Goal: Transaction & Acquisition: Purchase product/service

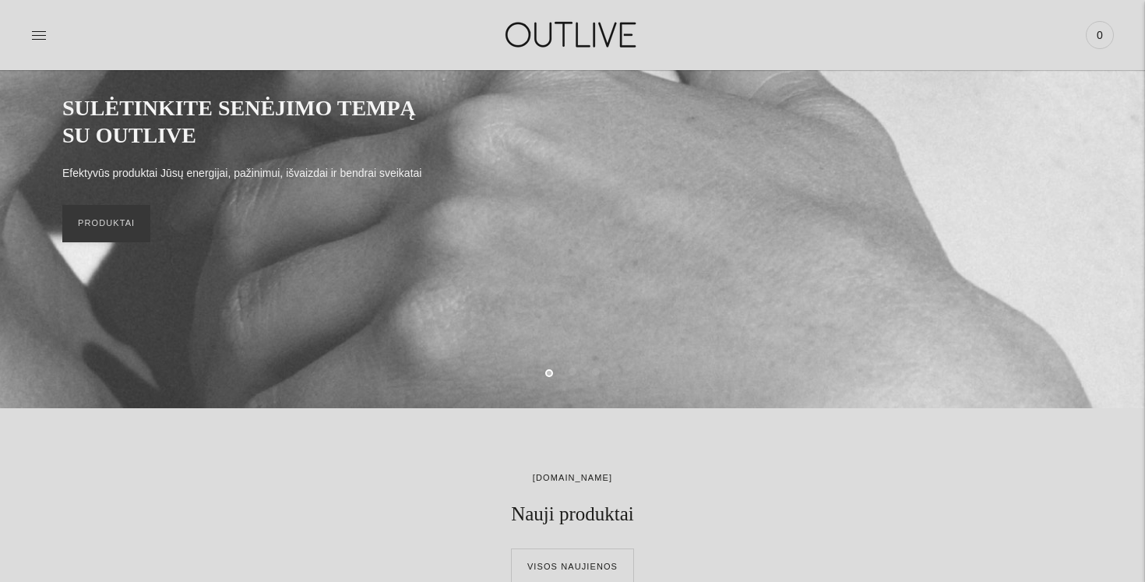
scroll to position [30, 0]
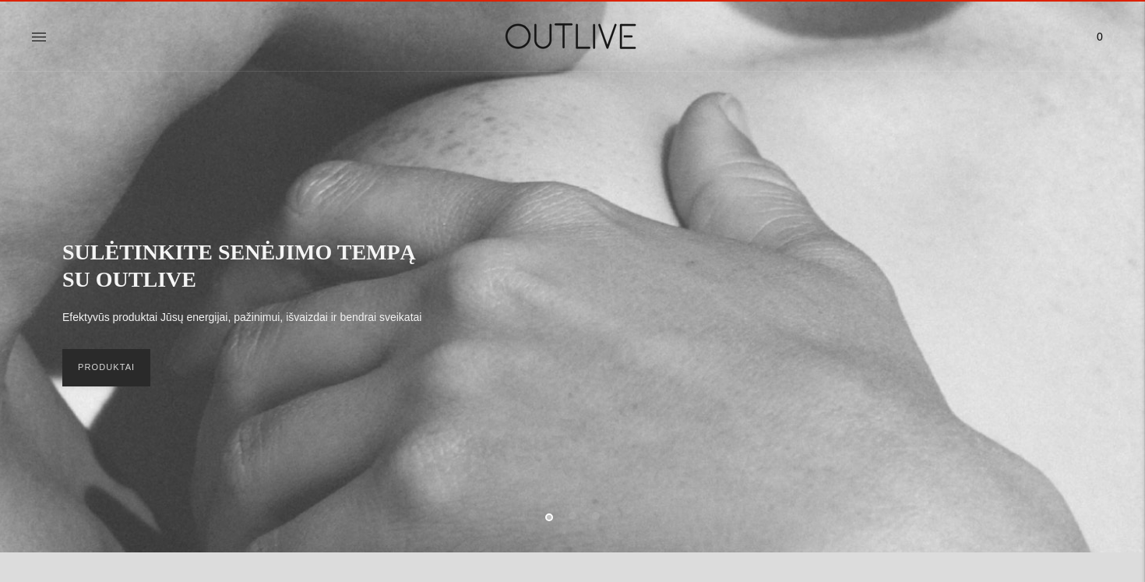
click at [110, 367] on link "PRODUKTAI" at bounding box center [106, 367] width 88 height 37
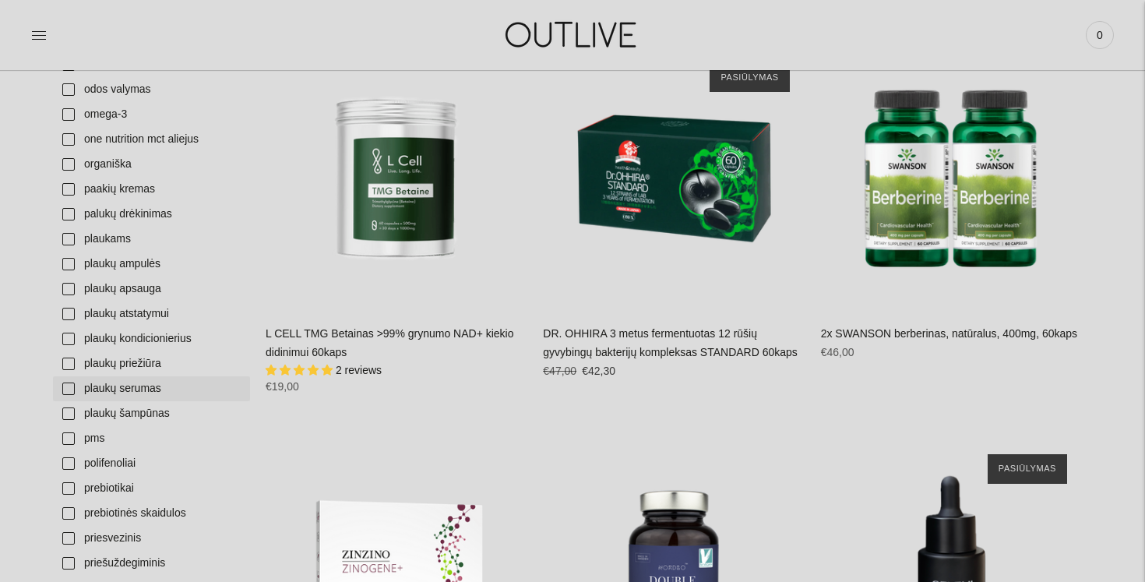
scroll to position [3378, 0]
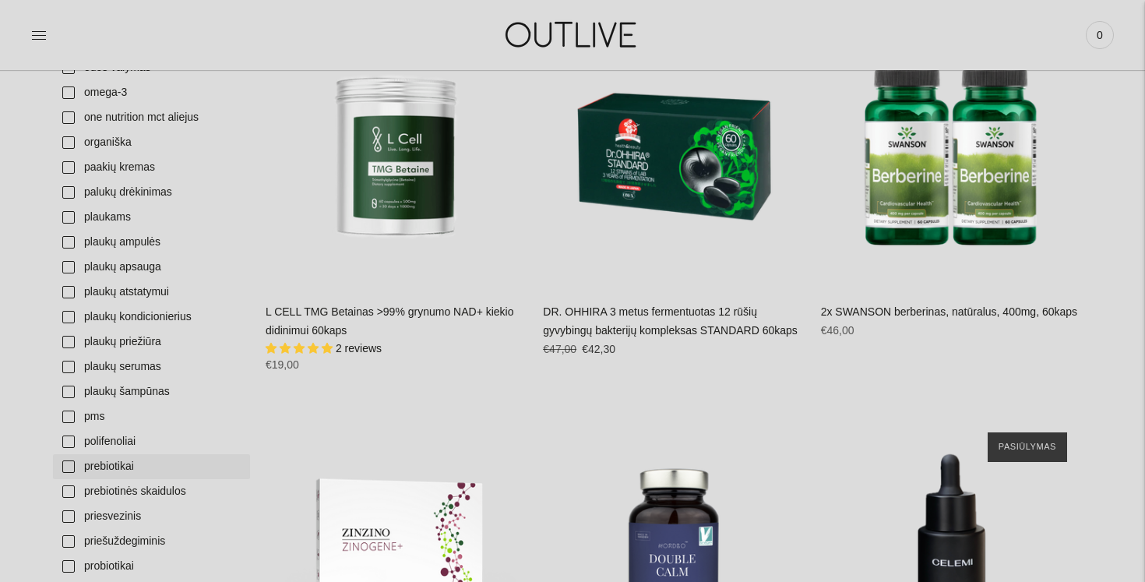
click at [150, 464] on link "prebiotikai" at bounding box center [151, 466] width 197 height 25
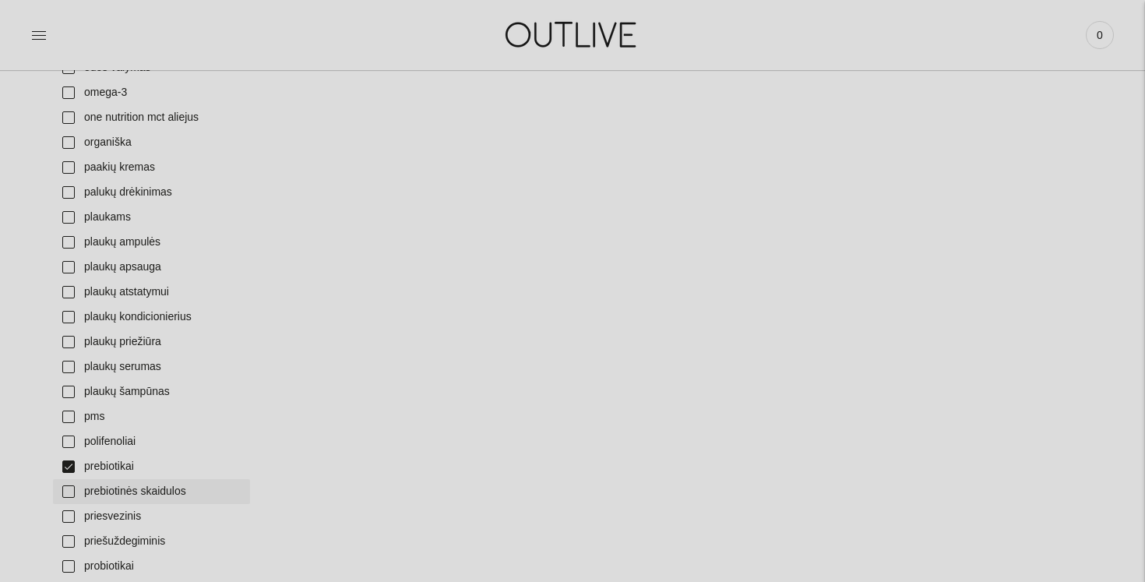
click at [150, 490] on link "prebiotinės skaidulos" at bounding box center [151, 491] width 197 height 25
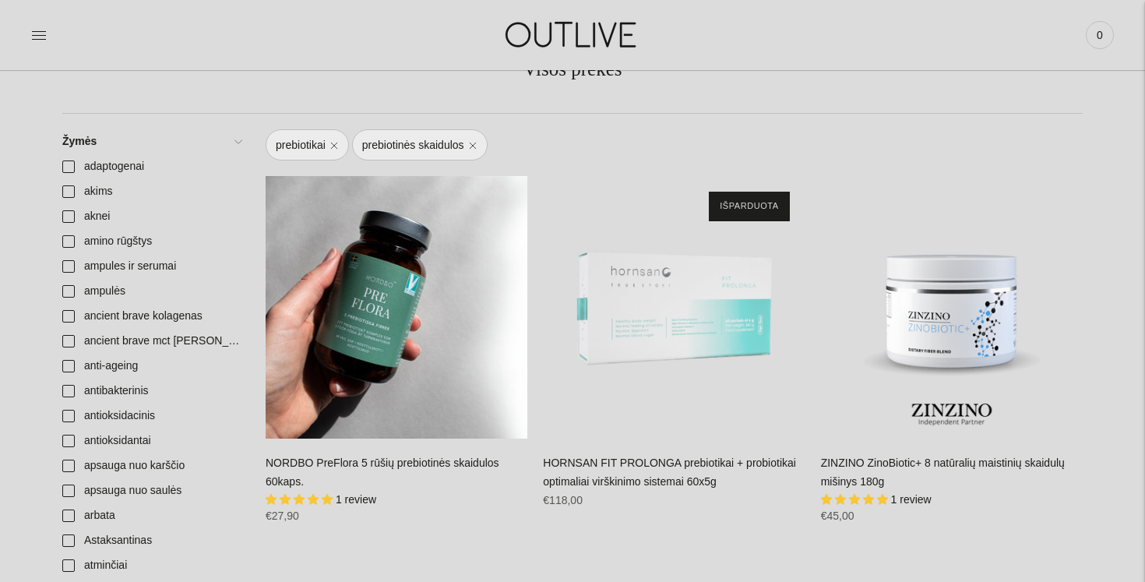
scroll to position [148, 0]
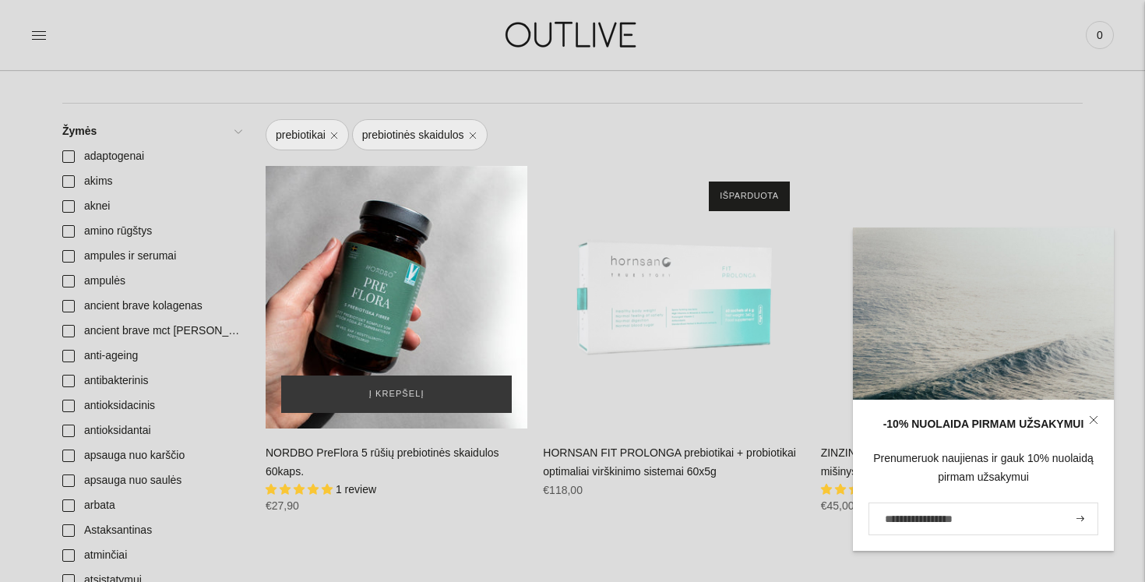
click at [377, 301] on div "NORDBO PreFlora 5 rūšių prebiotinės skaidulos 60kaps.\a" at bounding box center [397, 297] width 262 height 262
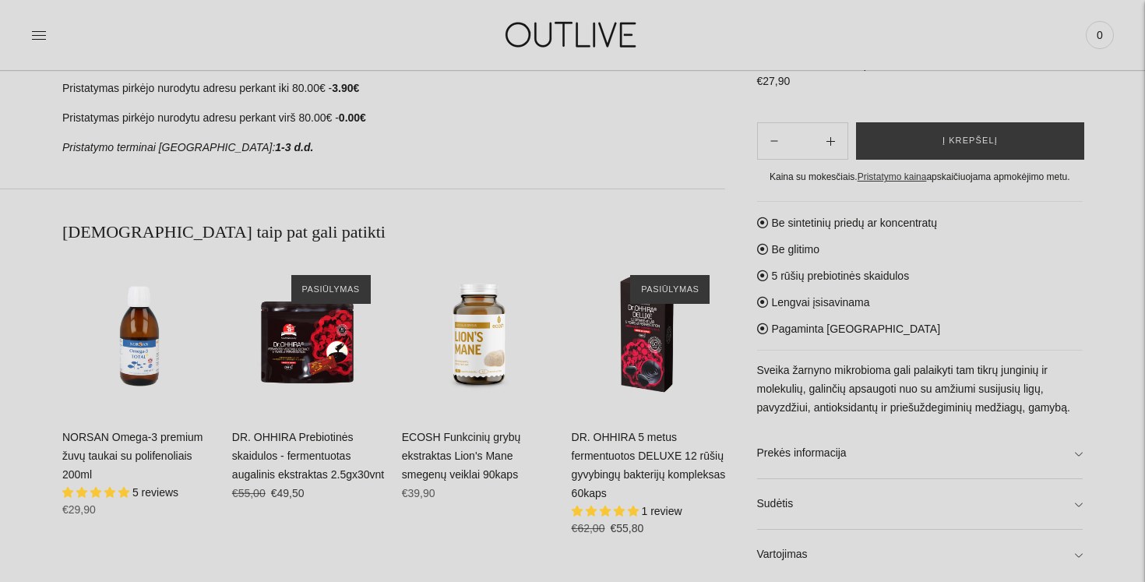
scroll to position [819, 0]
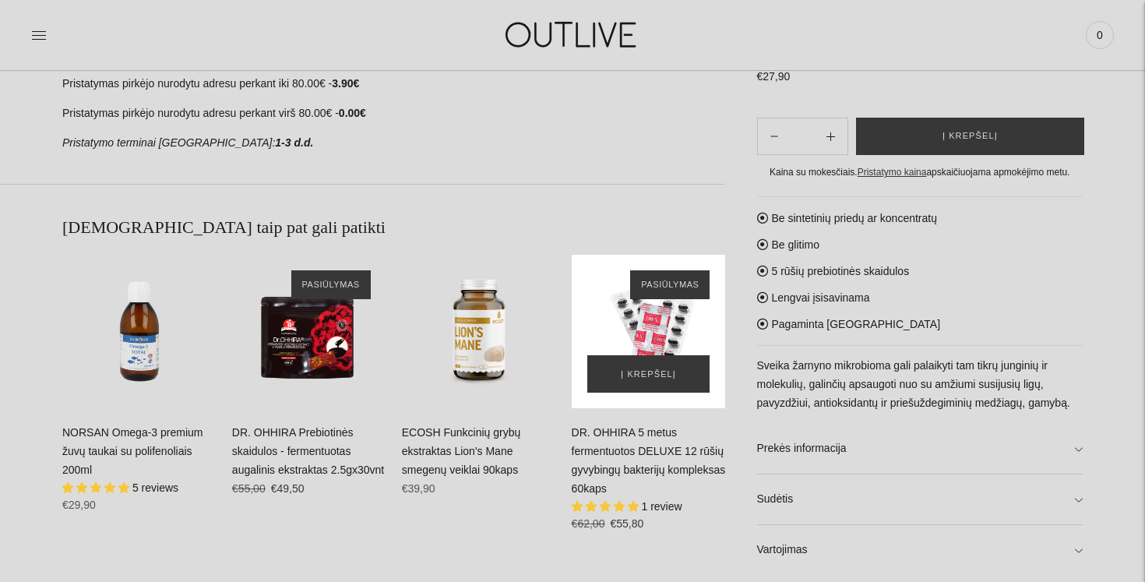
click at [645, 332] on div "DR. OHHIRA 5 metus fermentuotos DELUXE 12 rūšių gyvybingų bakterijų kompleksas …" at bounding box center [649, 332] width 154 height 154
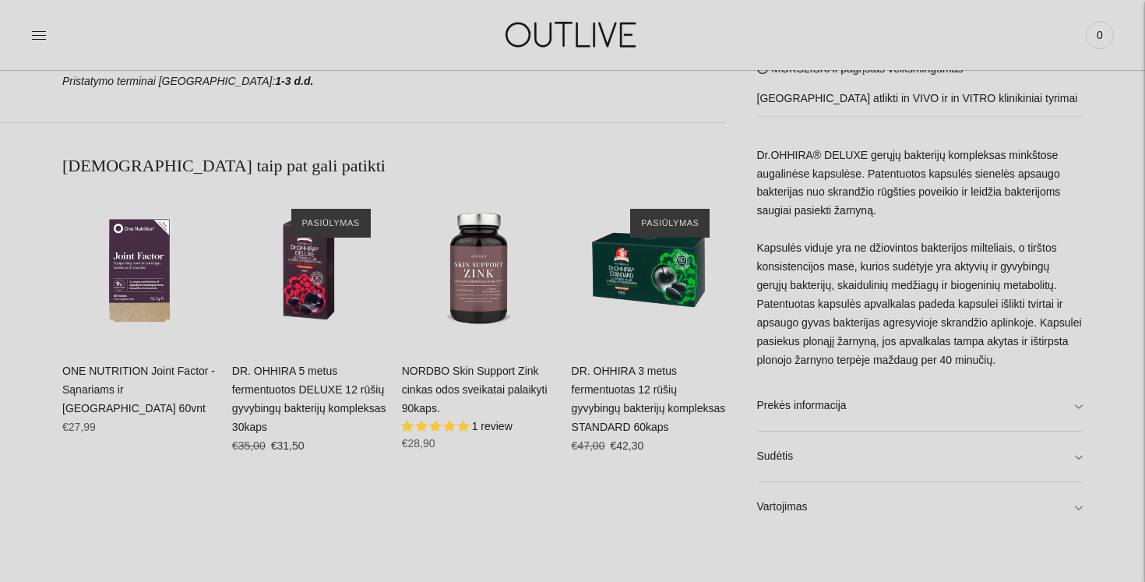
scroll to position [882, 0]
click at [823, 521] on link "Vartojimas" at bounding box center [920, 506] width 326 height 50
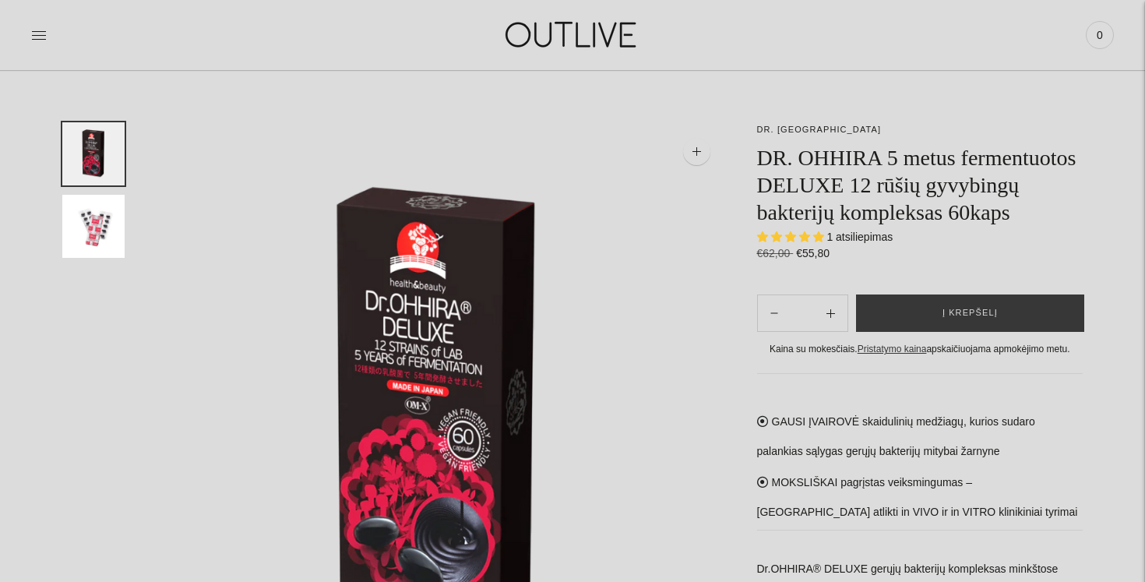
scroll to position [0, 0]
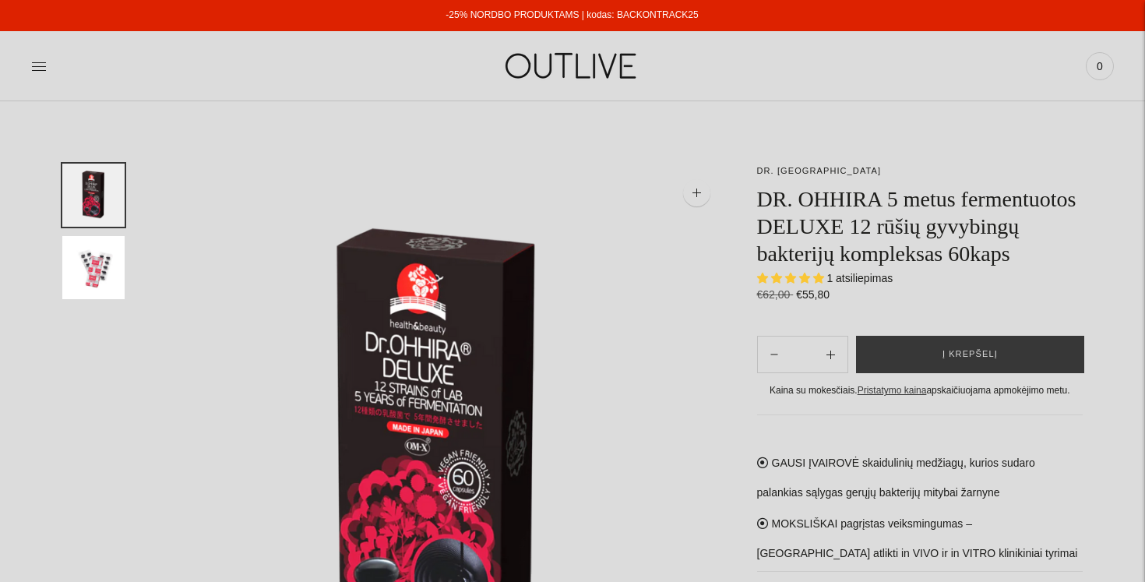
click at [956, 399] on form "**********" at bounding box center [920, 367] width 326 height 63
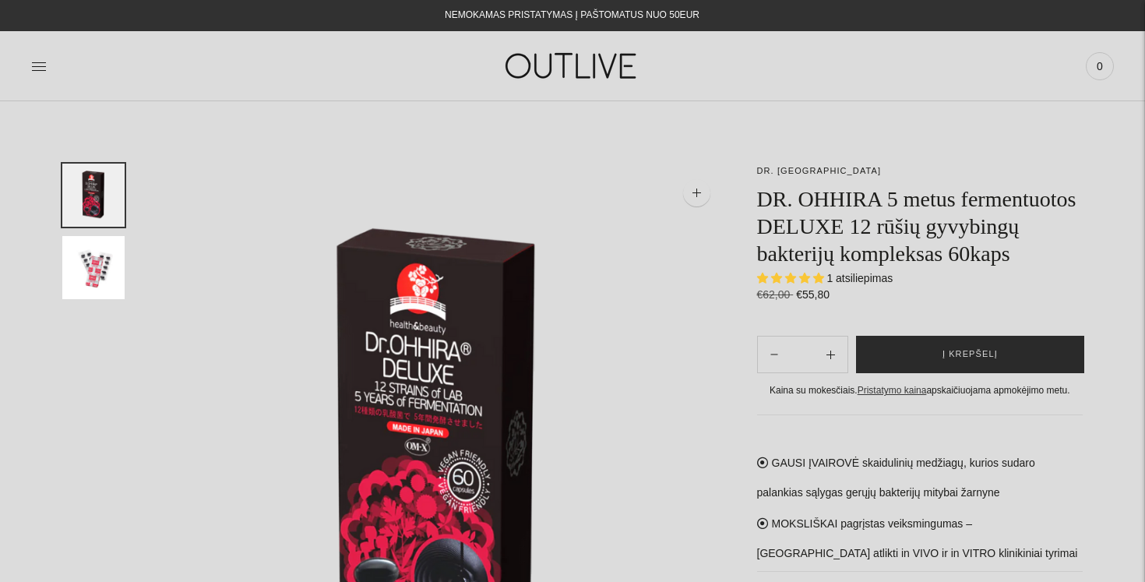
click at [955, 362] on span "Į krepšelį" at bounding box center [970, 355] width 55 height 16
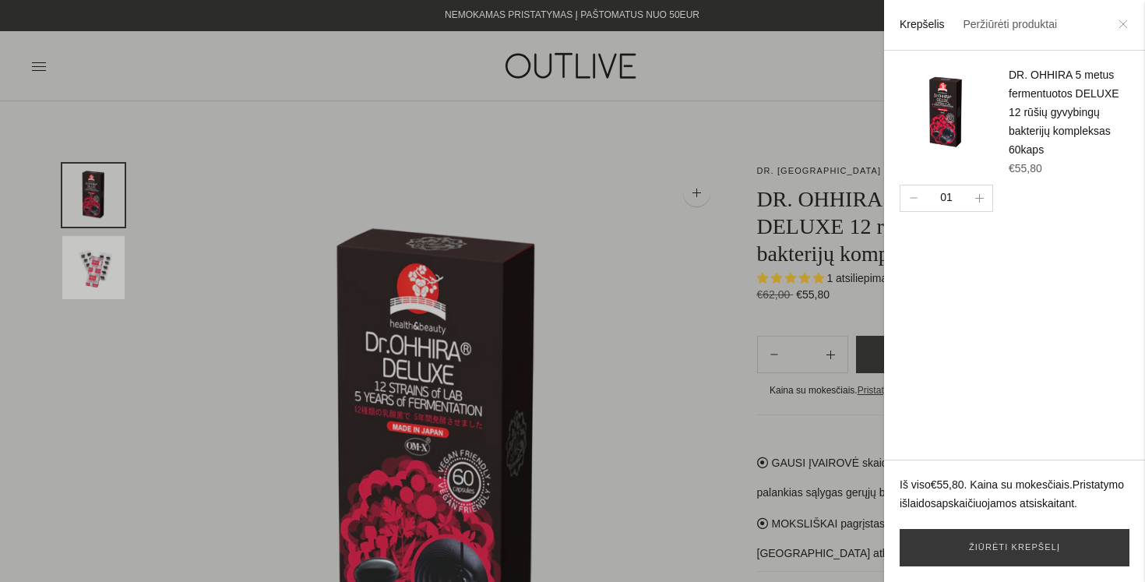
click at [1122, 23] on icon at bounding box center [1123, 23] width 9 height 9
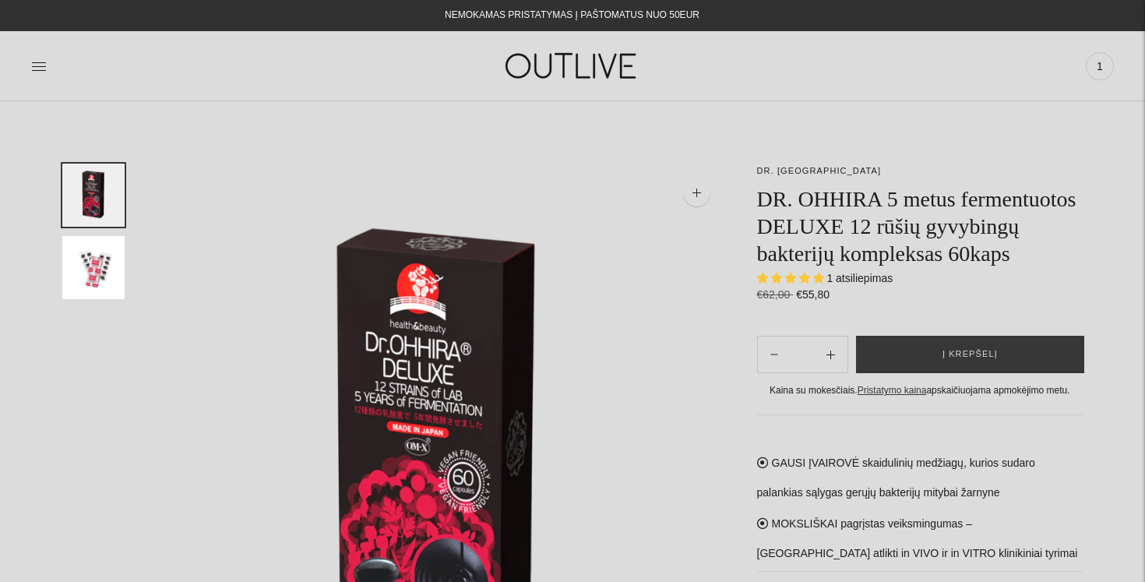
click at [859, 284] on span "1 atsiliepimas" at bounding box center [859, 278] width 66 height 12
click at [793, 283] on span "5.00 stars" at bounding box center [792, 278] width 14 height 10
click at [37, 66] on icon at bounding box center [39, 66] width 16 height 16
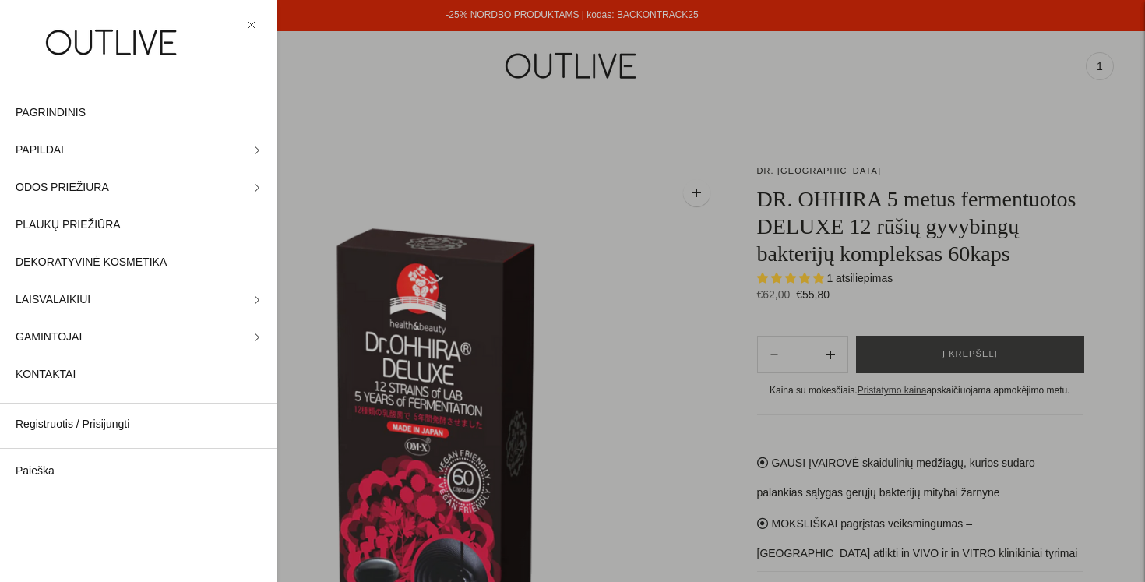
click at [456, 105] on div at bounding box center [572, 291] width 1145 height 582
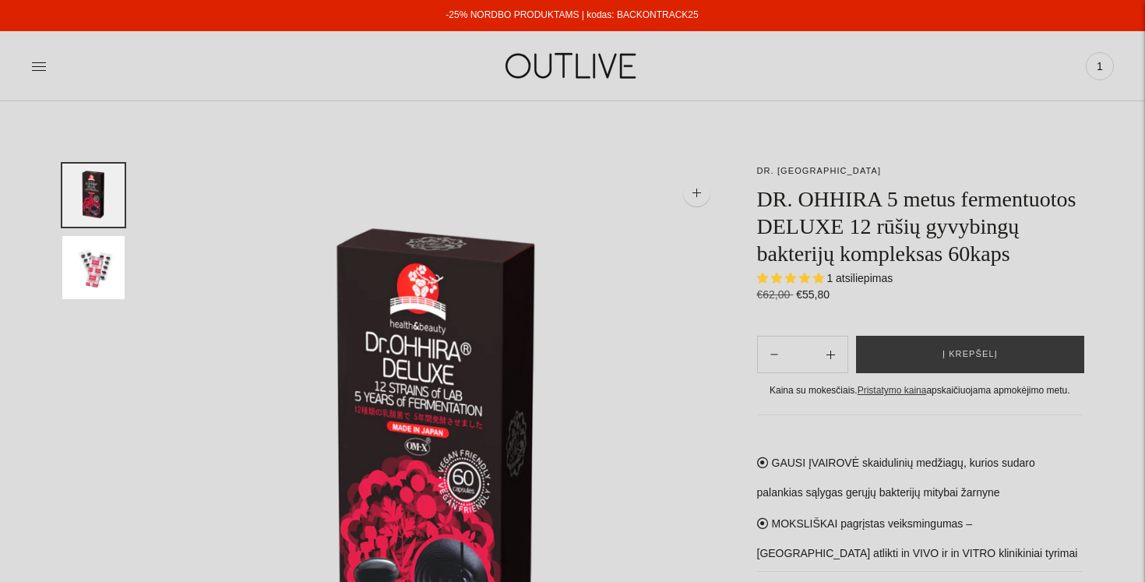
click at [537, 84] on img at bounding box center [572, 66] width 195 height 54
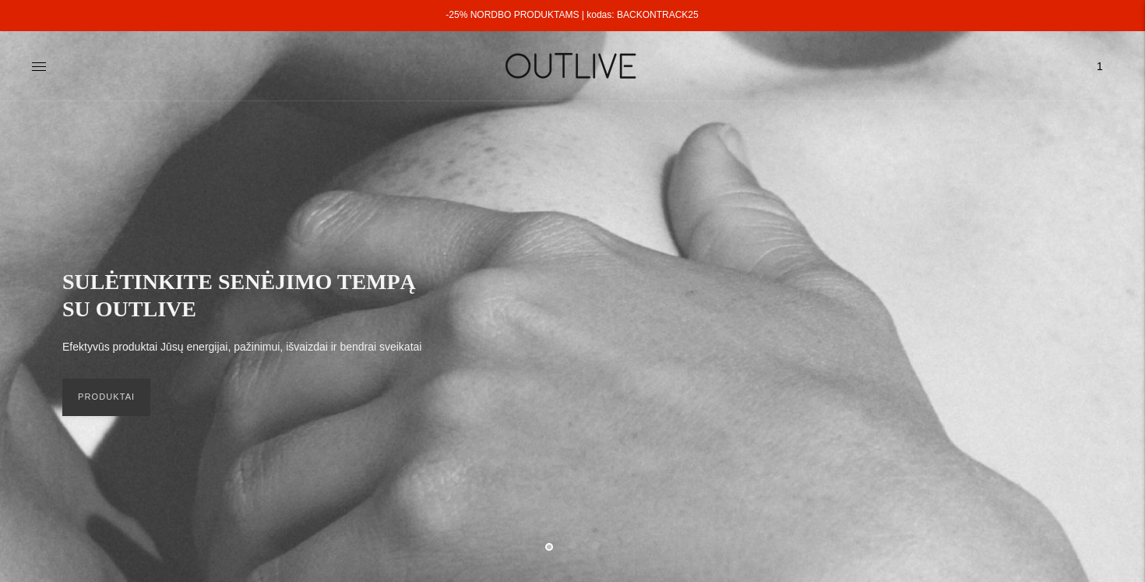
click at [220, 67] on div at bounding box center [211, 66] width 361 height 54
click at [103, 379] on link "PRODUKTAI" at bounding box center [106, 397] width 88 height 37
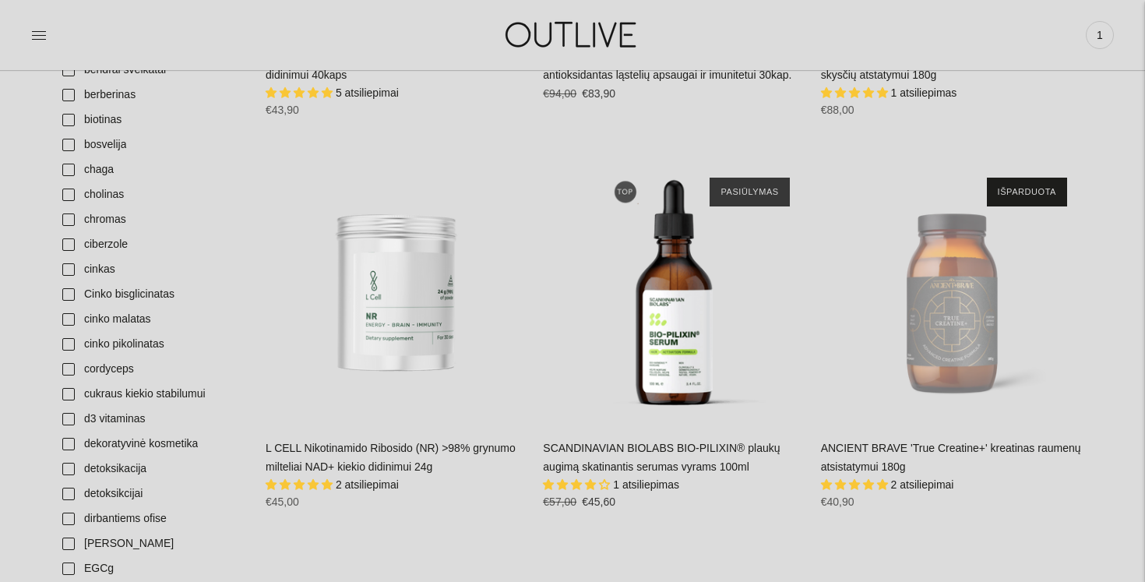
scroll to position [1087, 0]
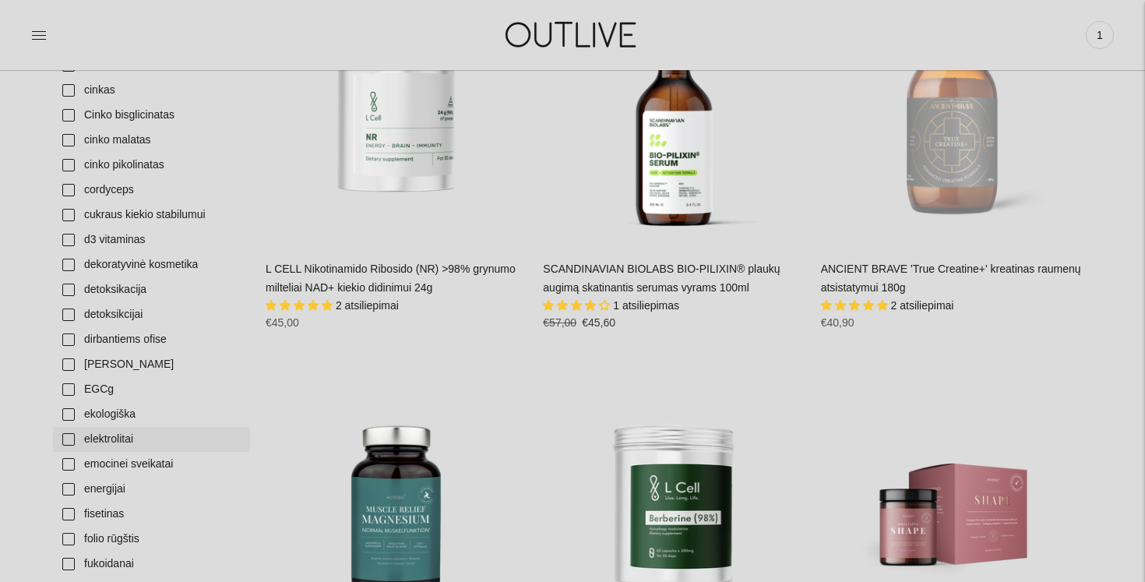
click at [125, 448] on link "elektrolitai" at bounding box center [151, 439] width 197 height 25
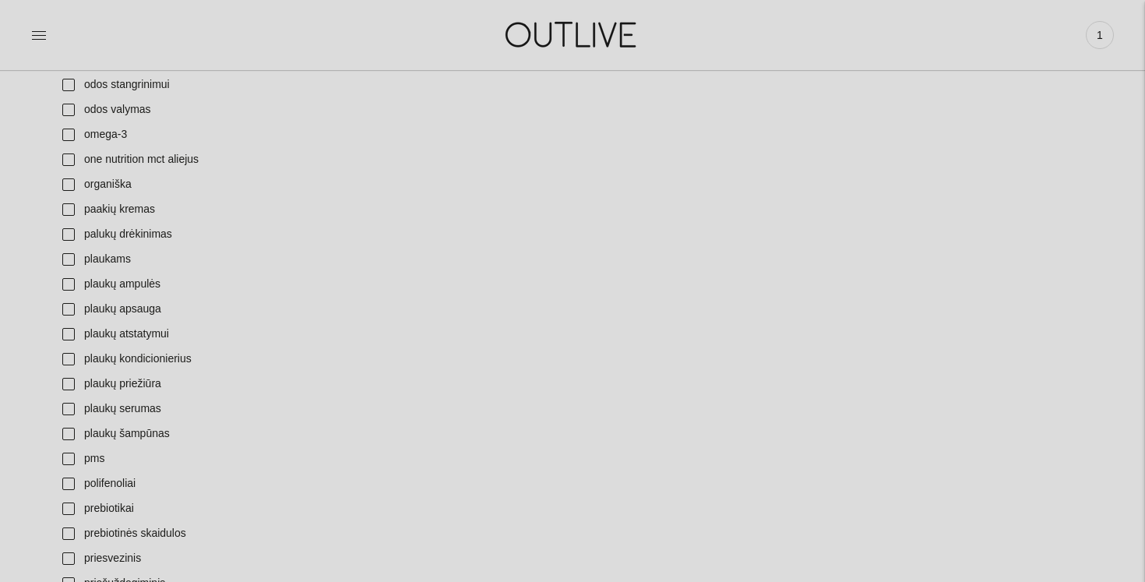
scroll to position [3337, 0]
click at [147, 211] on link "paakių kremas" at bounding box center [151, 208] width 197 height 25
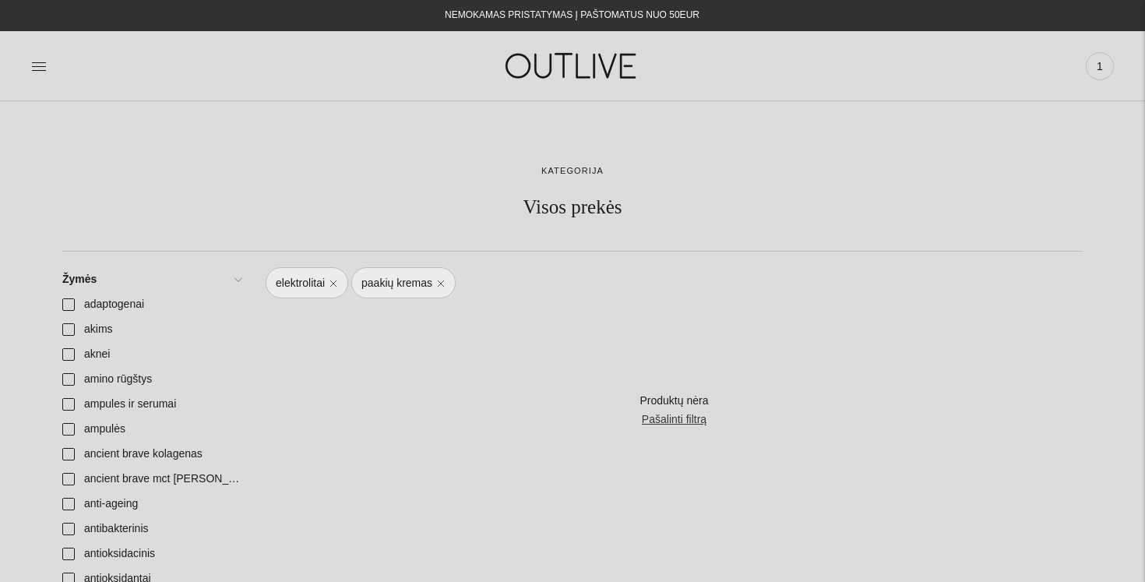
click at [589, 58] on img at bounding box center [572, 66] width 195 height 54
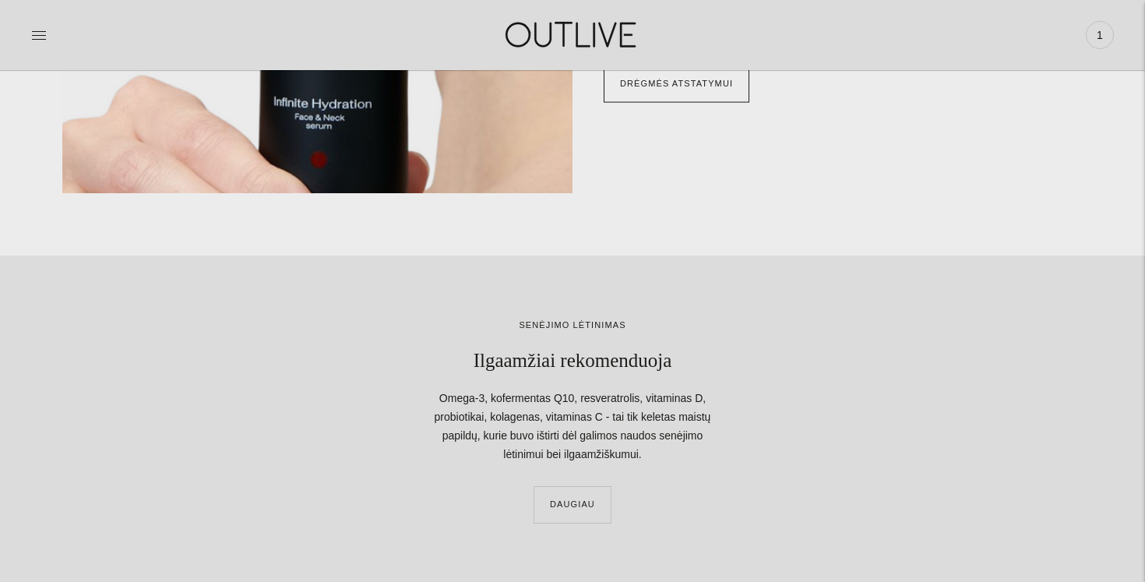
scroll to position [2181, 0]
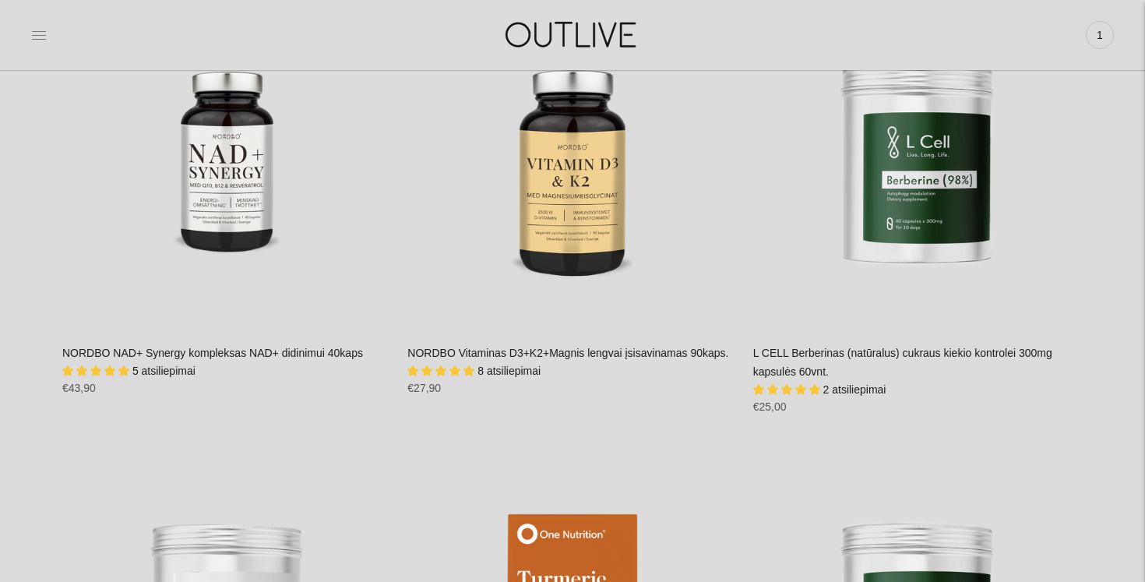
click at [31, 33] on icon at bounding box center [39, 35] width 16 height 16
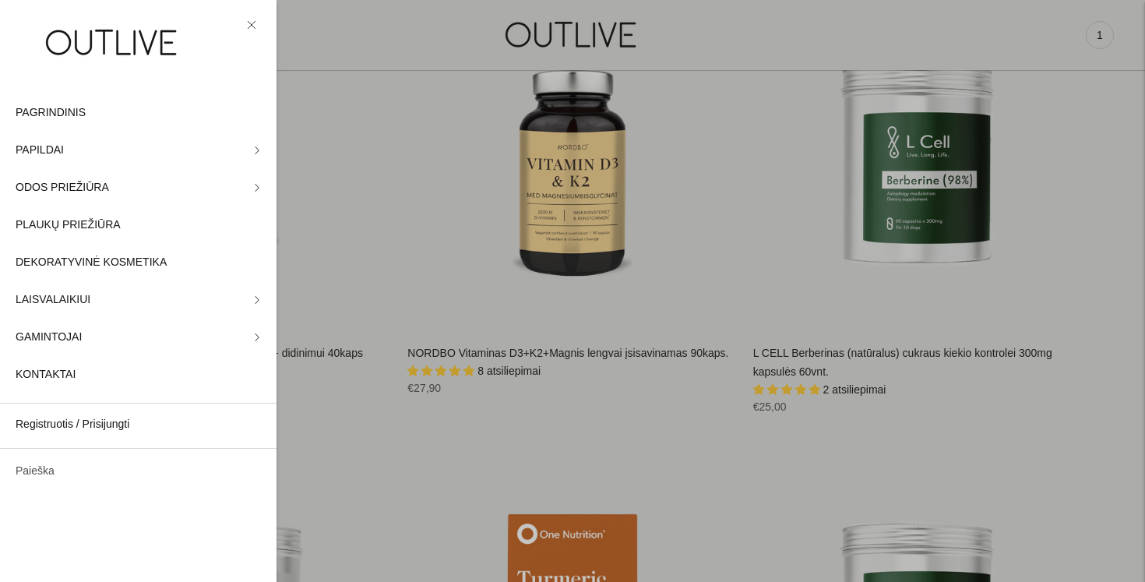
click at [55, 471] on link "Paieška" at bounding box center [138, 471] width 277 height 37
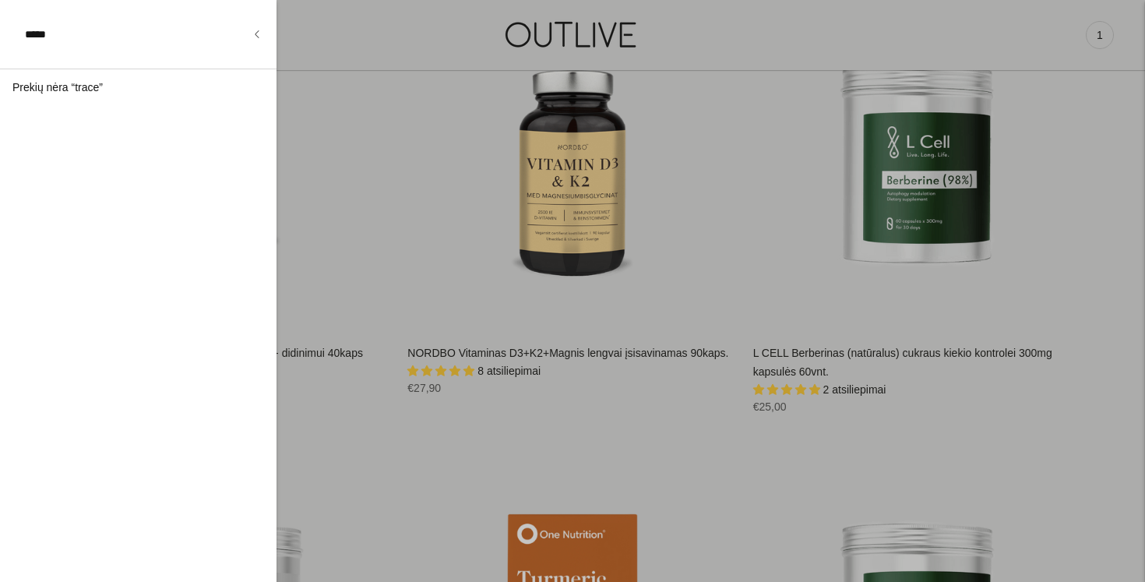
type input "*****"
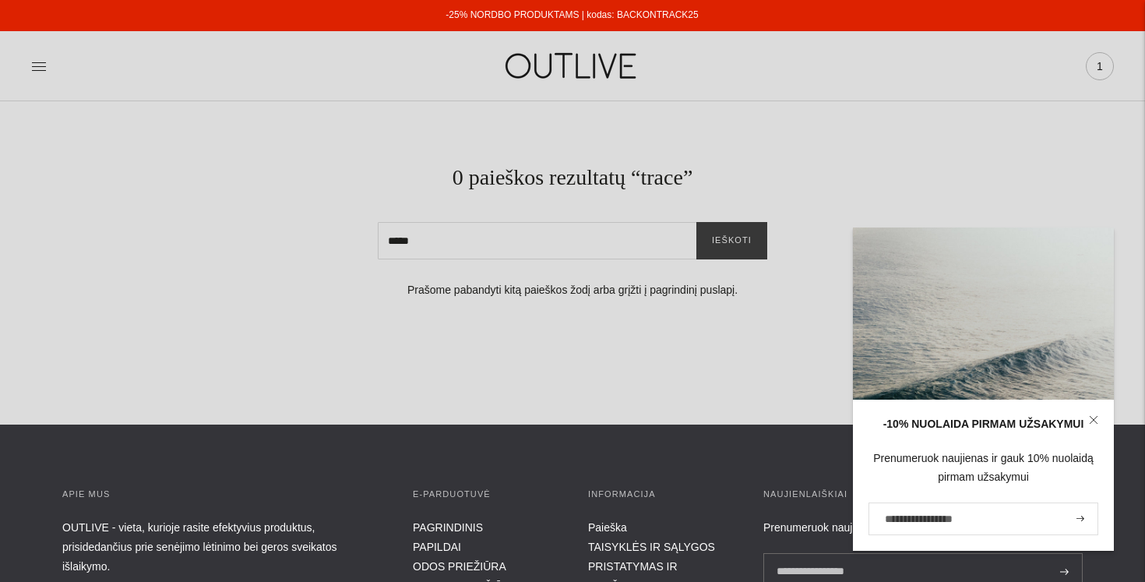
click at [1096, 64] on span "1" at bounding box center [1100, 66] width 22 height 22
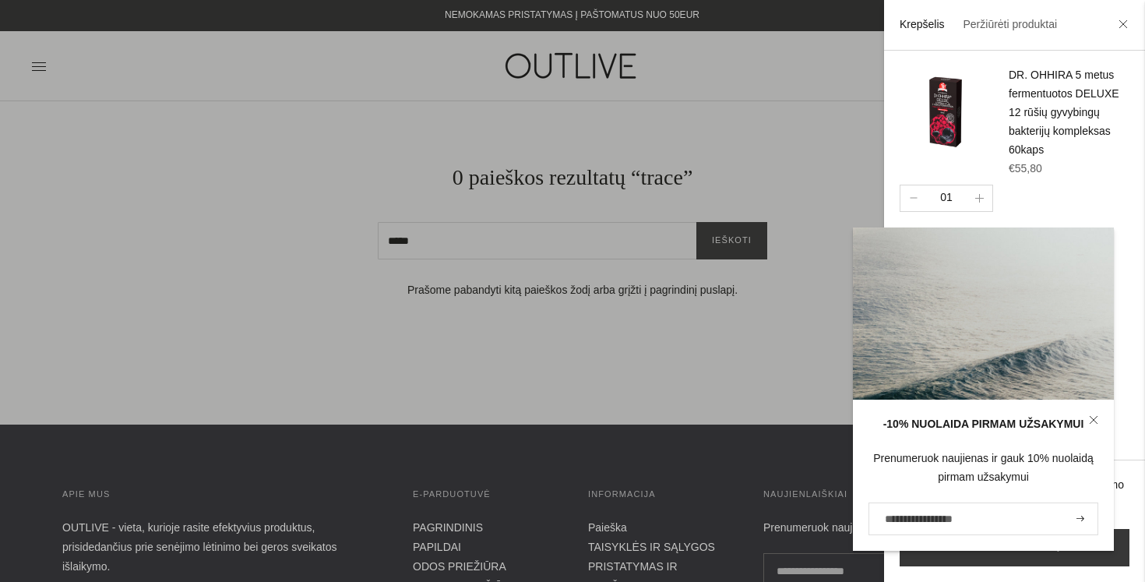
click at [940, 108] on img at bounding box center [946, 112] width 93 height 93
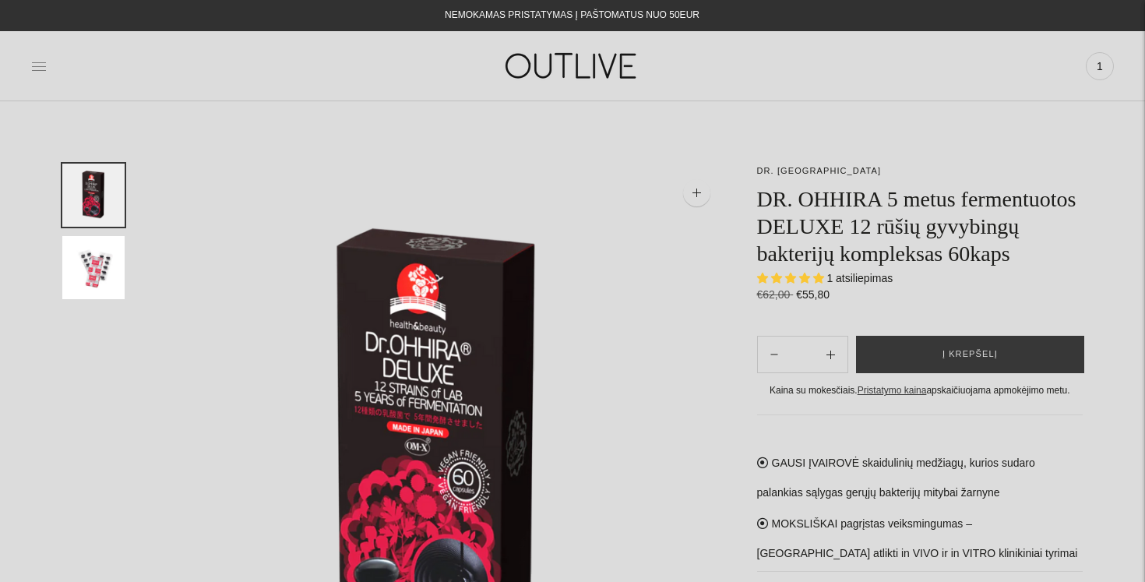
click at [39, 68] on icon at bounding box center [39, 66] width 16 height 16
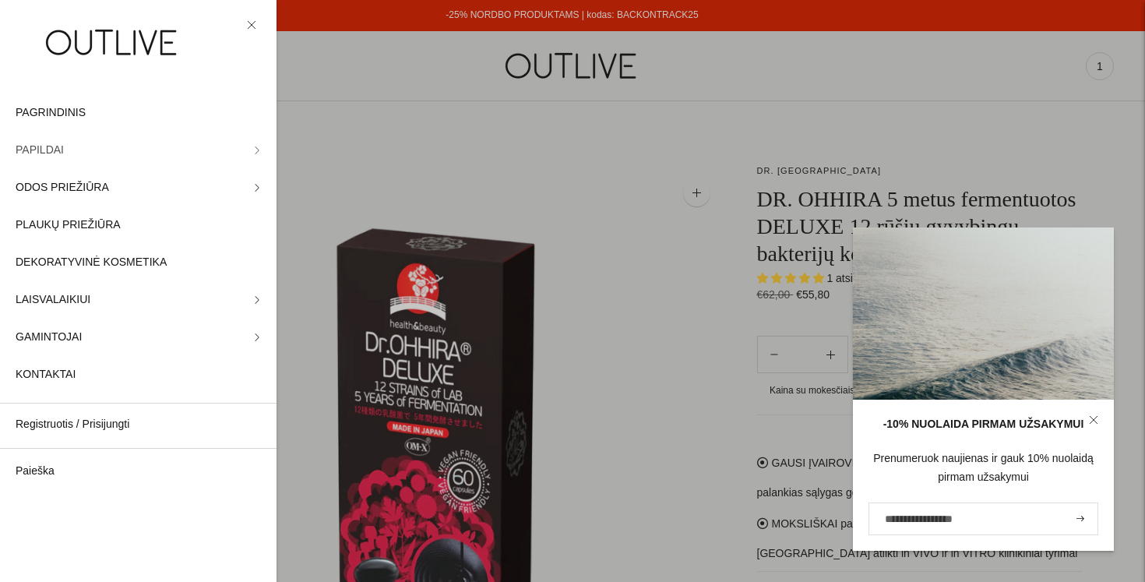
click at [255, 146] on link "PAPILDAI" at bounding box center [138, 150] width 277 height 37
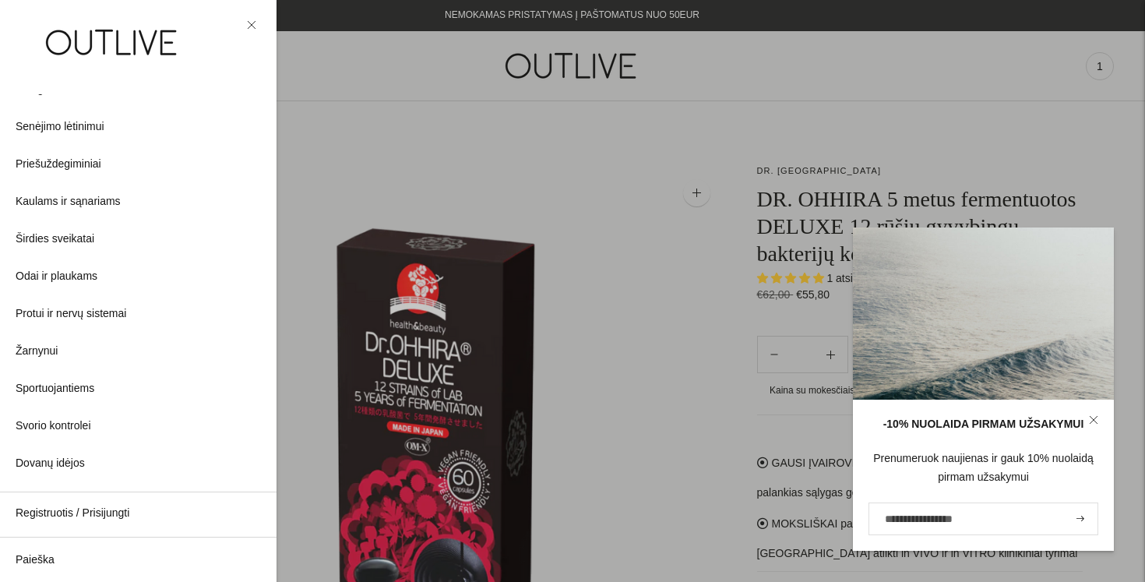
scroll to position [410, 0]
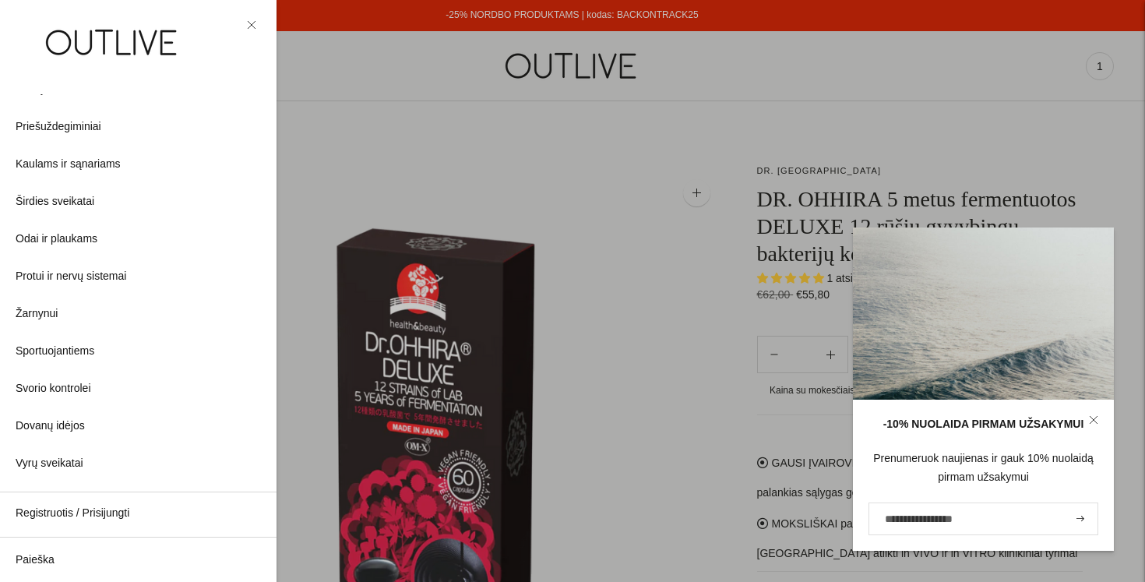
click at [337, 169] on div at bounding box center [572, 291] width 1145 height 582
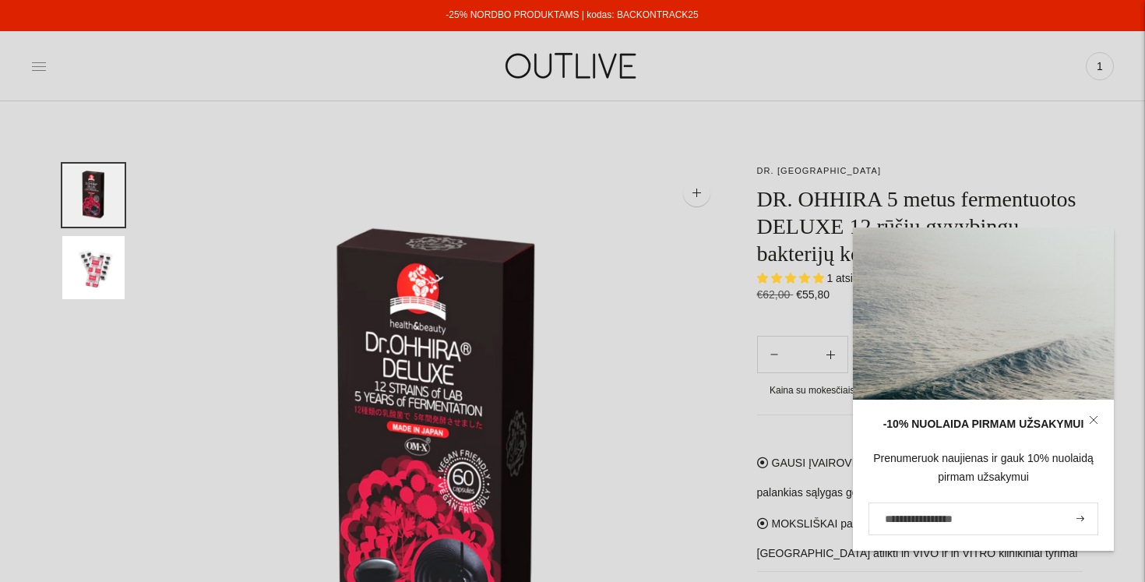
click at [37, 69] on icon at bounding box center [39, 66] width 16 height 16
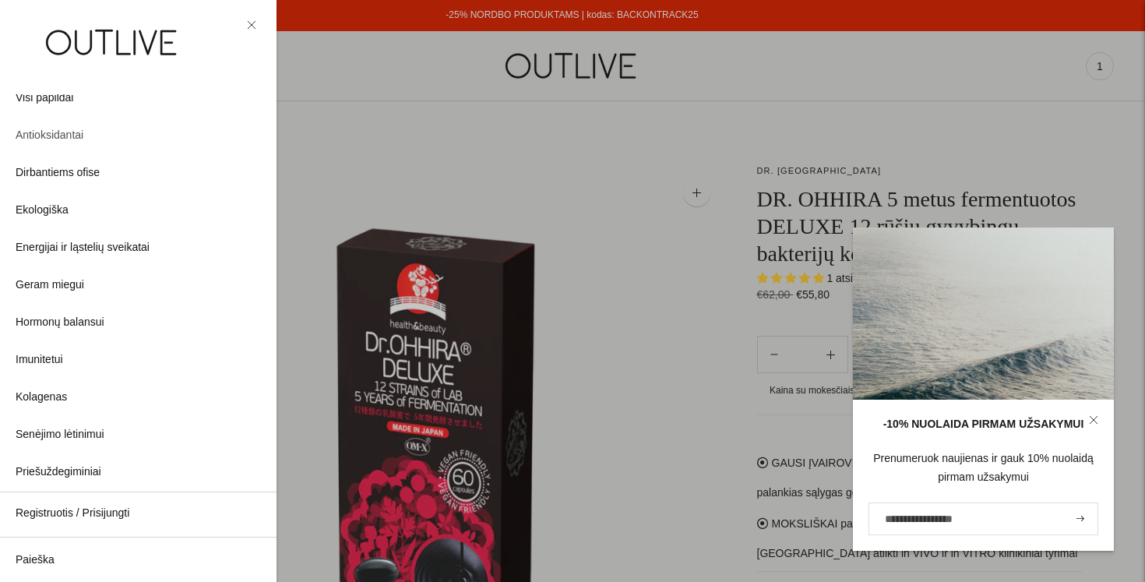
scroll to position [0, 0]
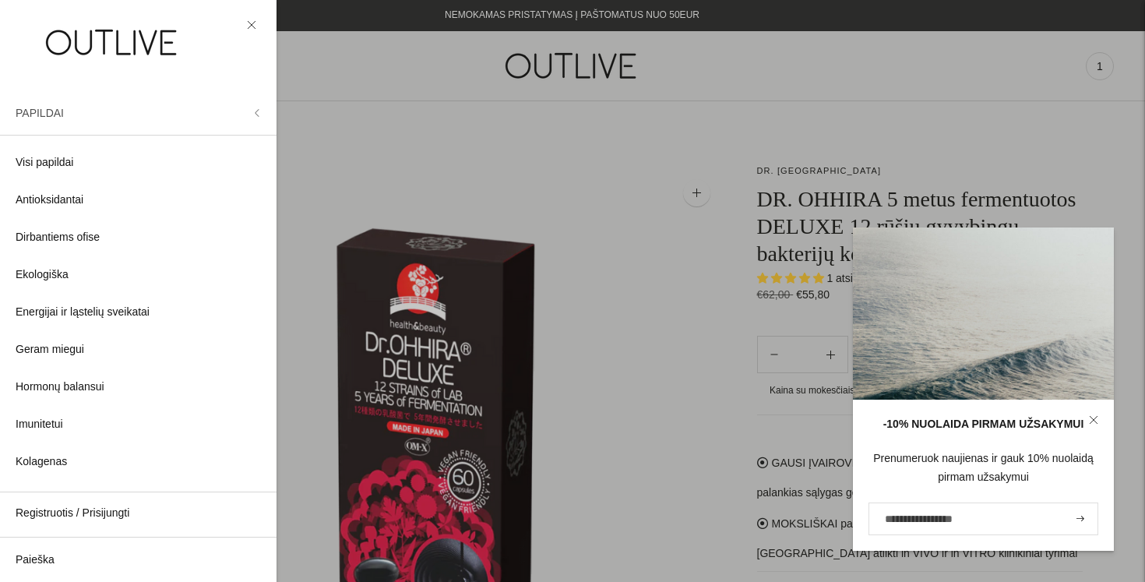
click at [41, 107] on span "PAPILDAI" at bounding box center [40, 113] width 48 height 12
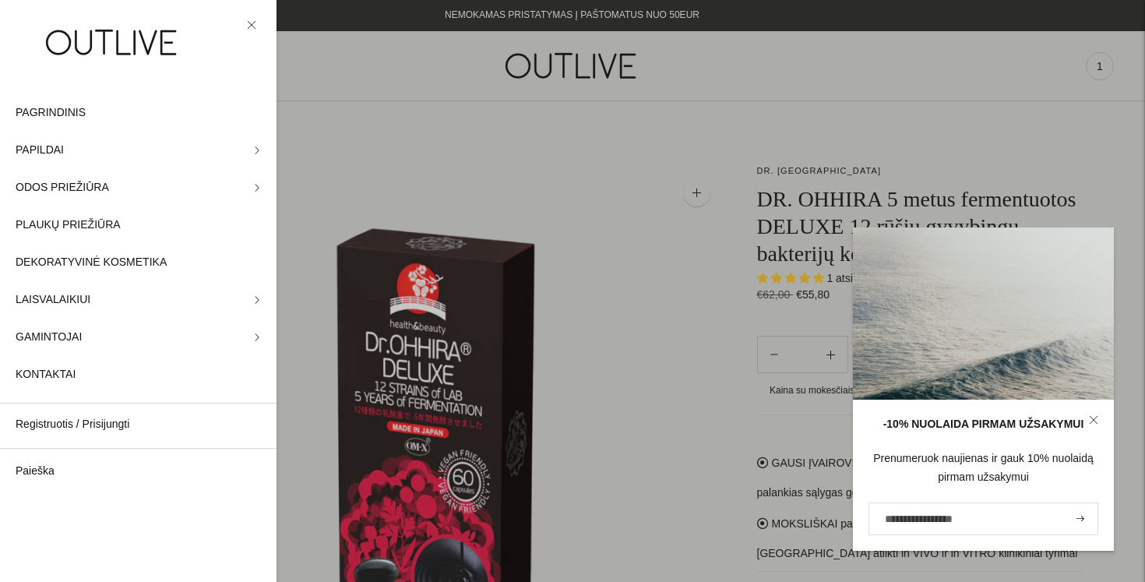
click at [550, 51] on div at bounding box center [572, 291] width 1145 height 582
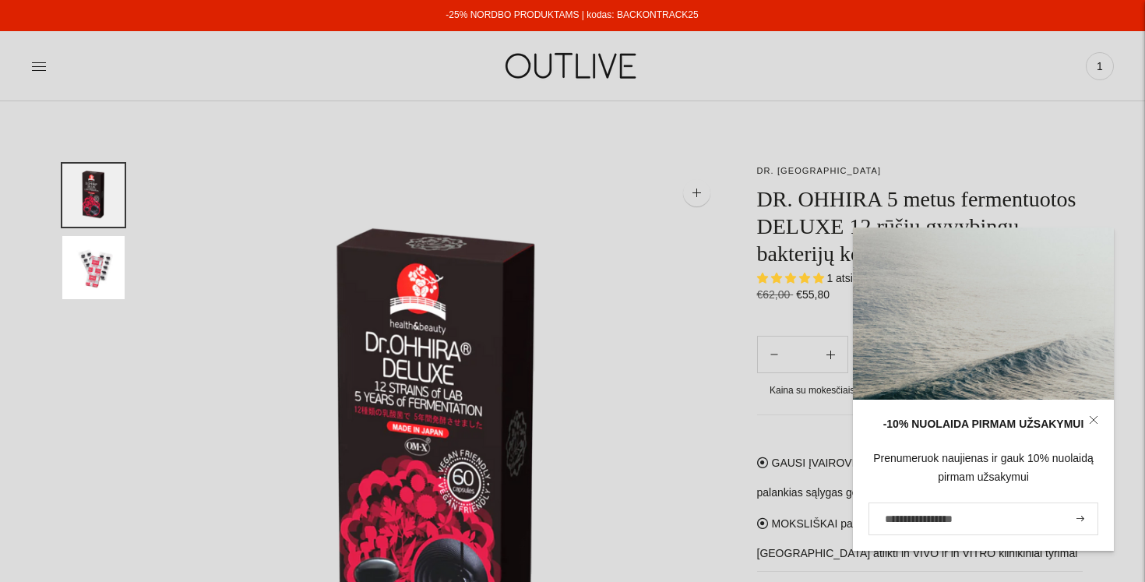
click at [1093, 420] on icon at bounding box center [1093, 419] width 9 height 9
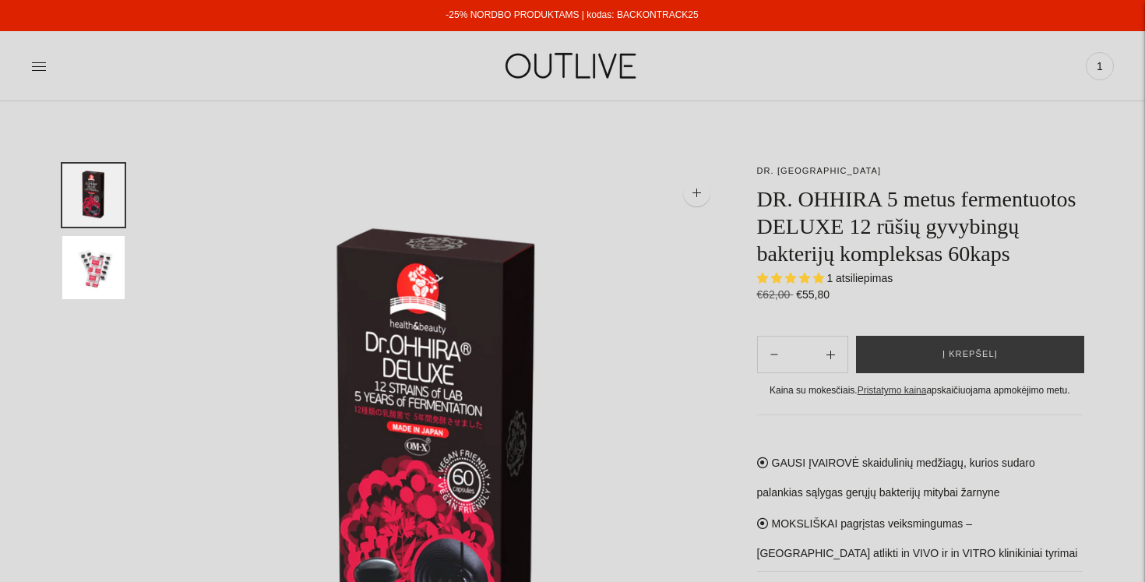
click at [581, 66] on img at bounding box center [572, 66] width 195 height 54
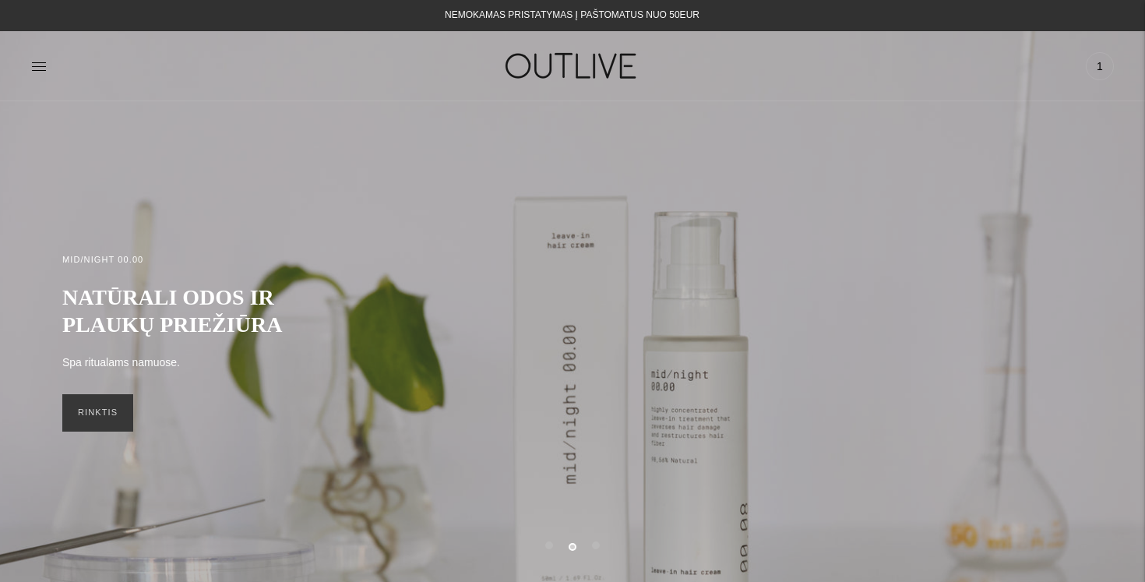
click at [49, 68] on div at bounding box center [211, 66] width 361 height 54
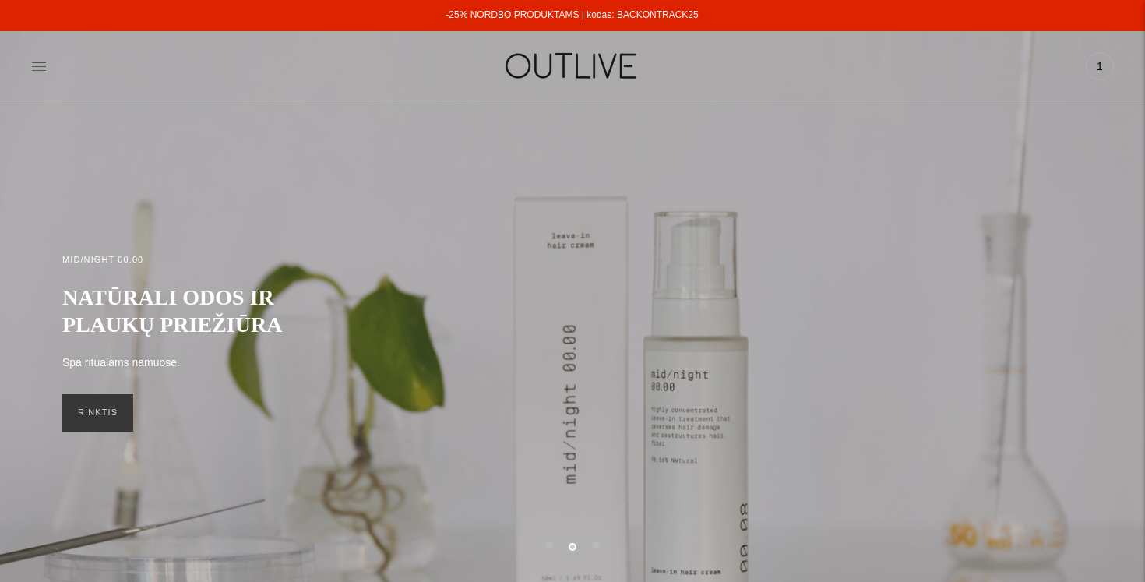
click at [41, 68] on icon at bounding box center [39, 66] width 16 height 16
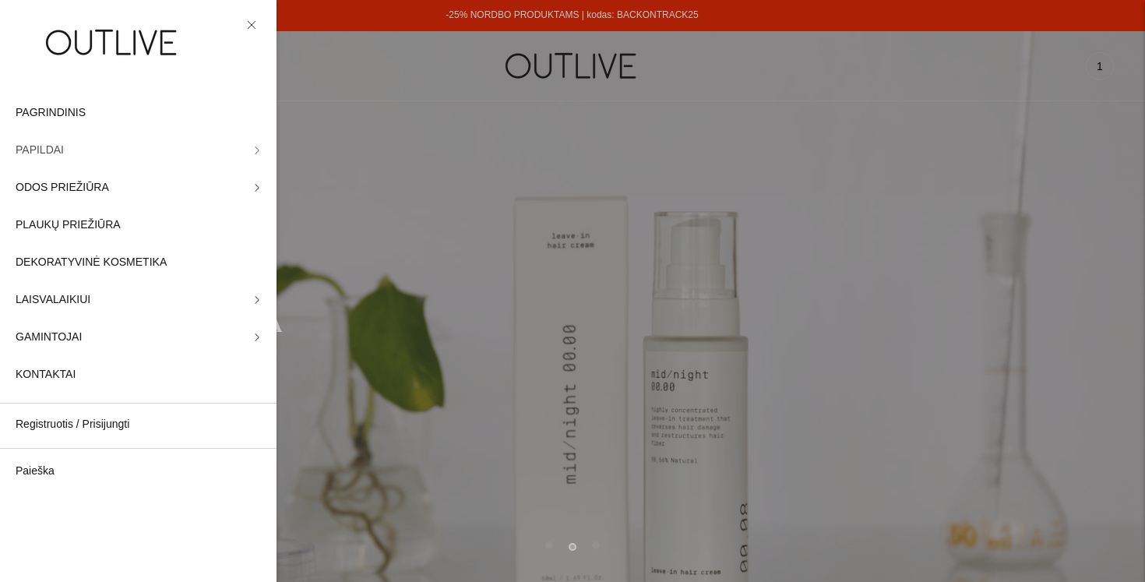
click at [263, 150] on link "PAPILDAI" at bounding box center [138, 150] width 277 height 37
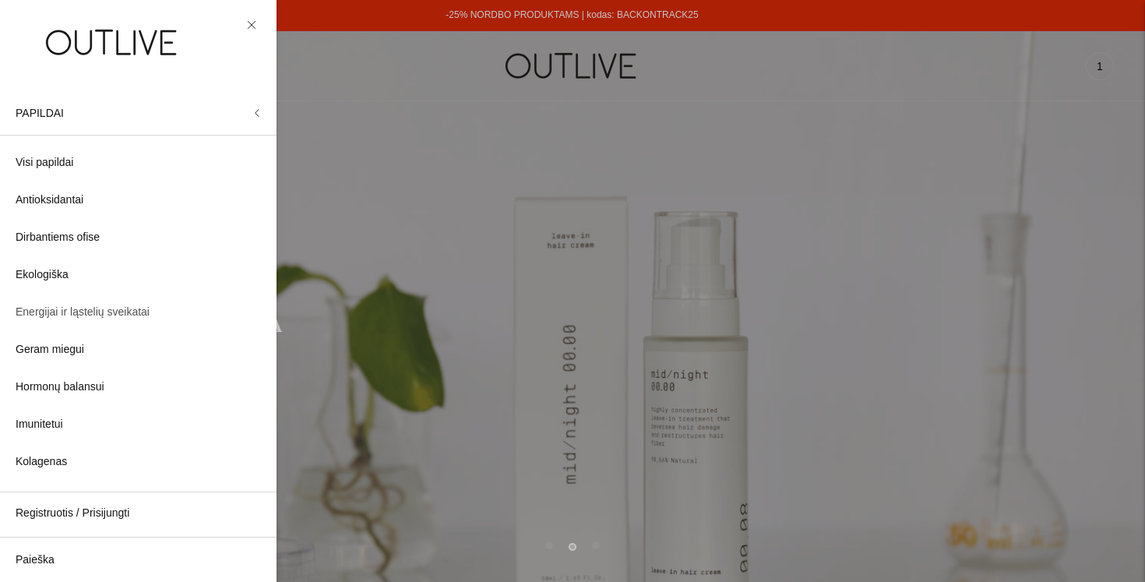
scroll to position [410, 0]
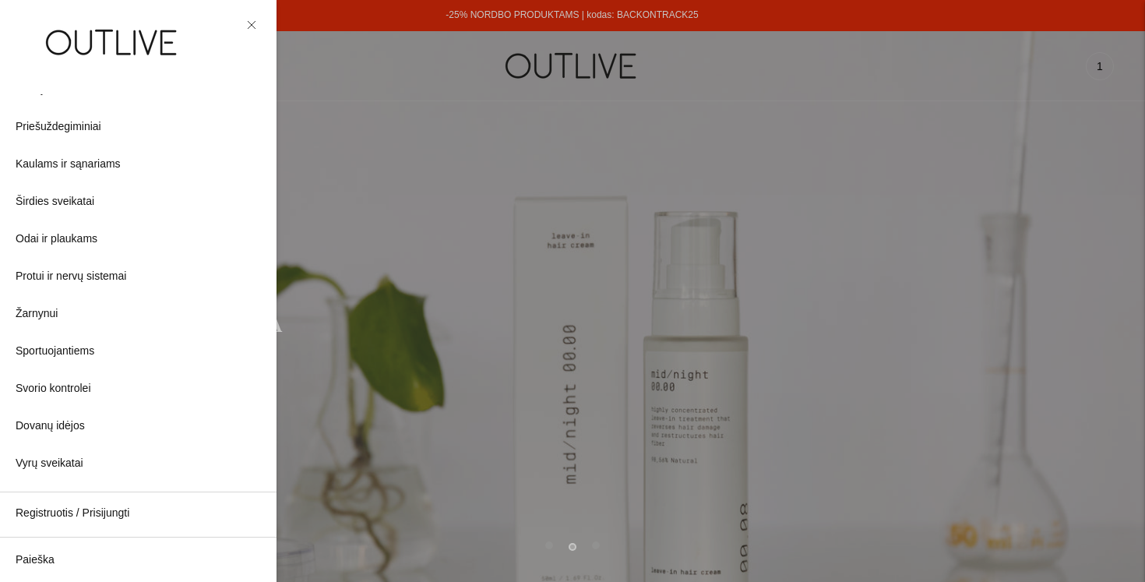
click at [118, 539] on div "Registruotis / Prisijungti Paieška" at bounding box center [138, 537] width 277 height 90
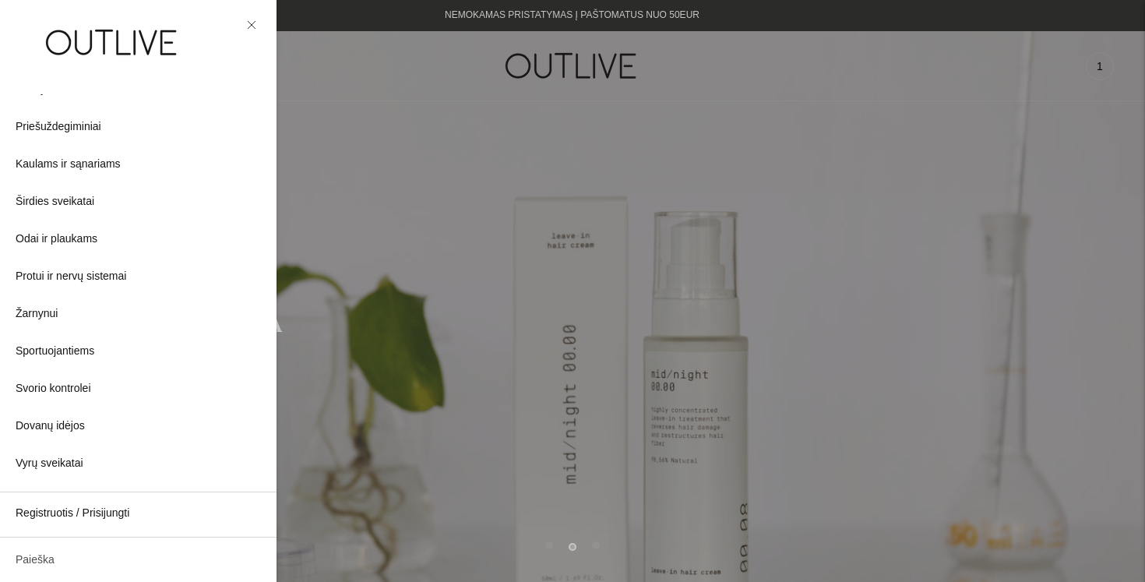
click at [112, 556] on link "Paieška" at bounding box center [138, 559] width 277 height 37
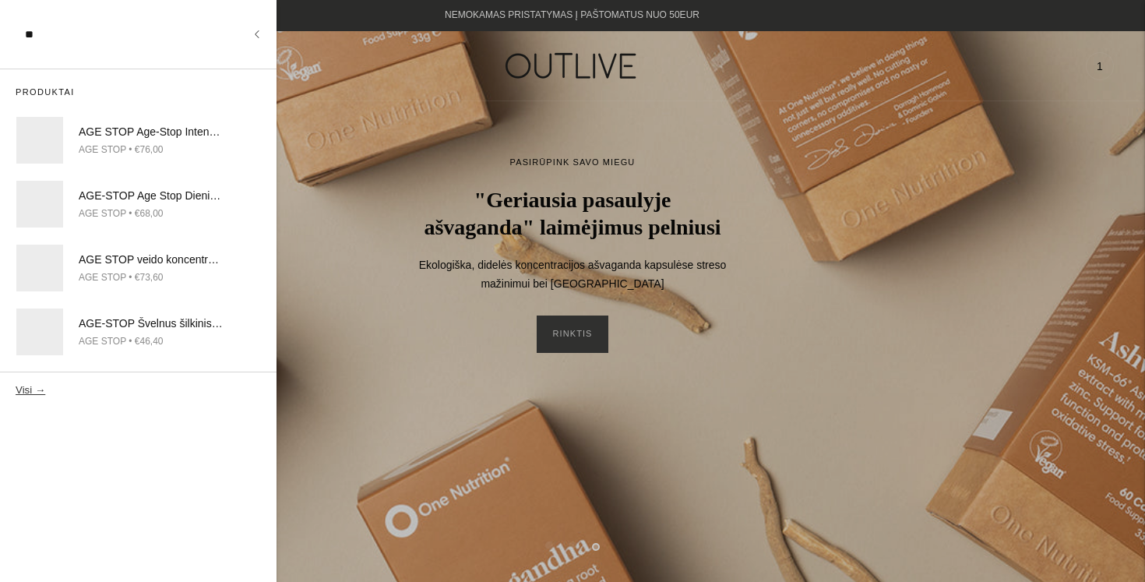
type input "*"
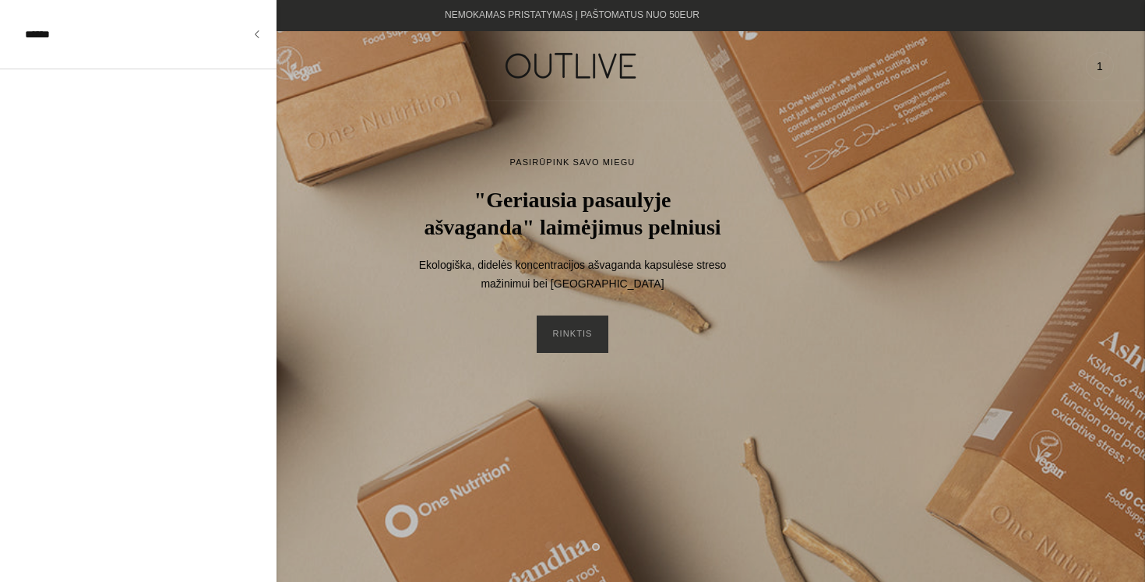
type input "******"
click at [16, 415] on button "Visi →" at bounding box center [31, 421] width 30 height 12
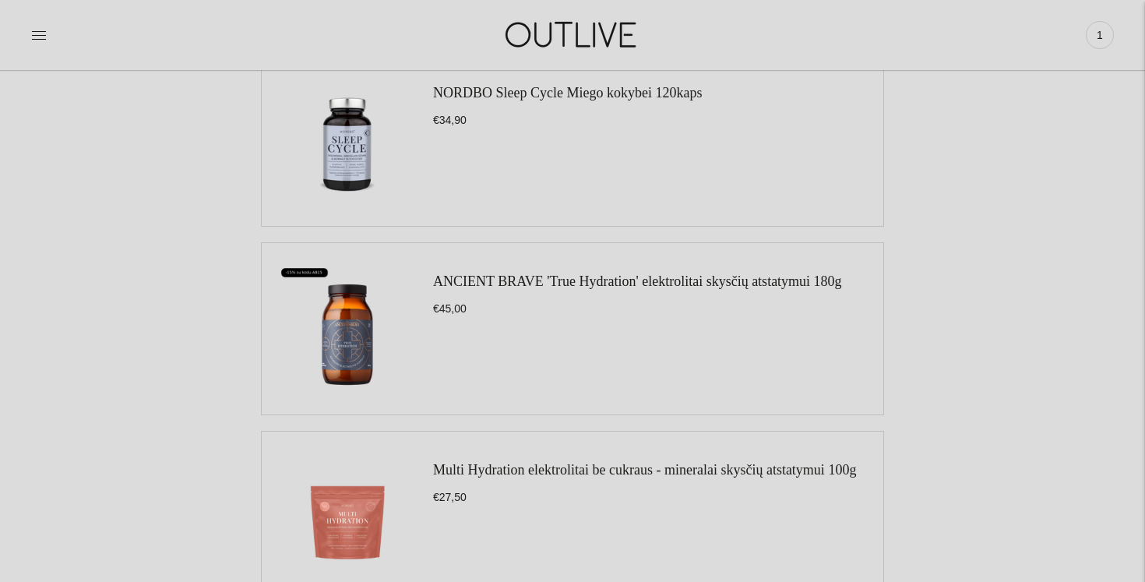
scroll to position [1740, 0]
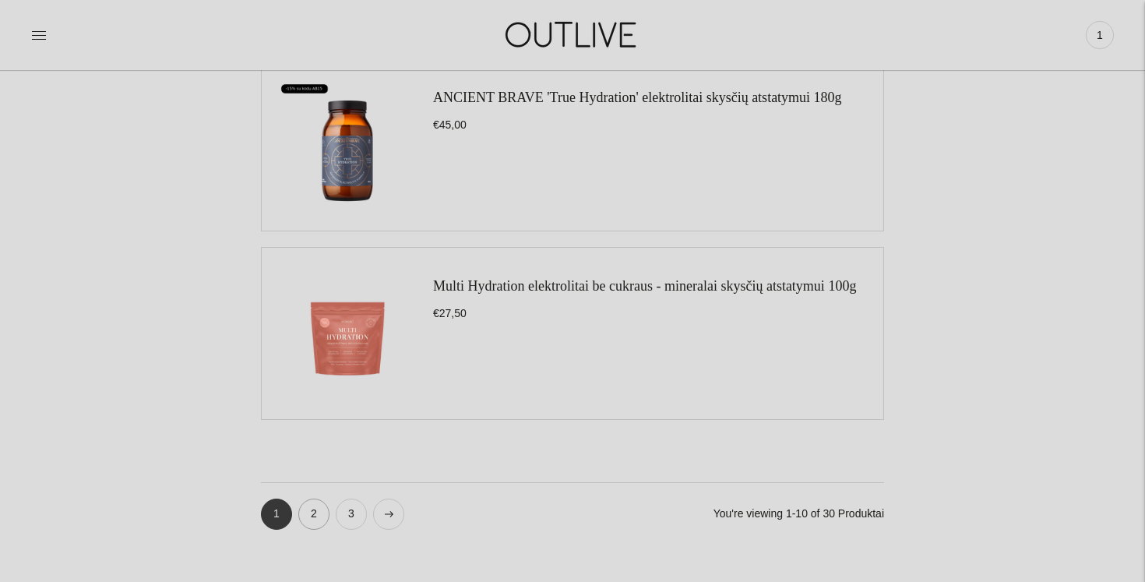
click at [313, 515] on link "2" at bounding box center [313, 514] width 31 height 31
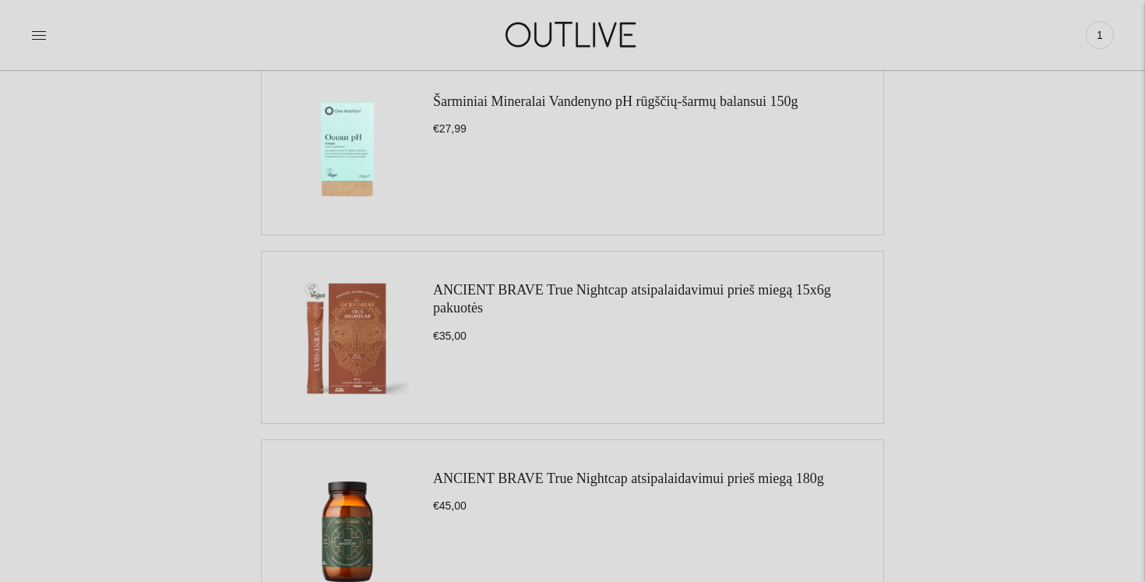
scroll to position [1787, 0]
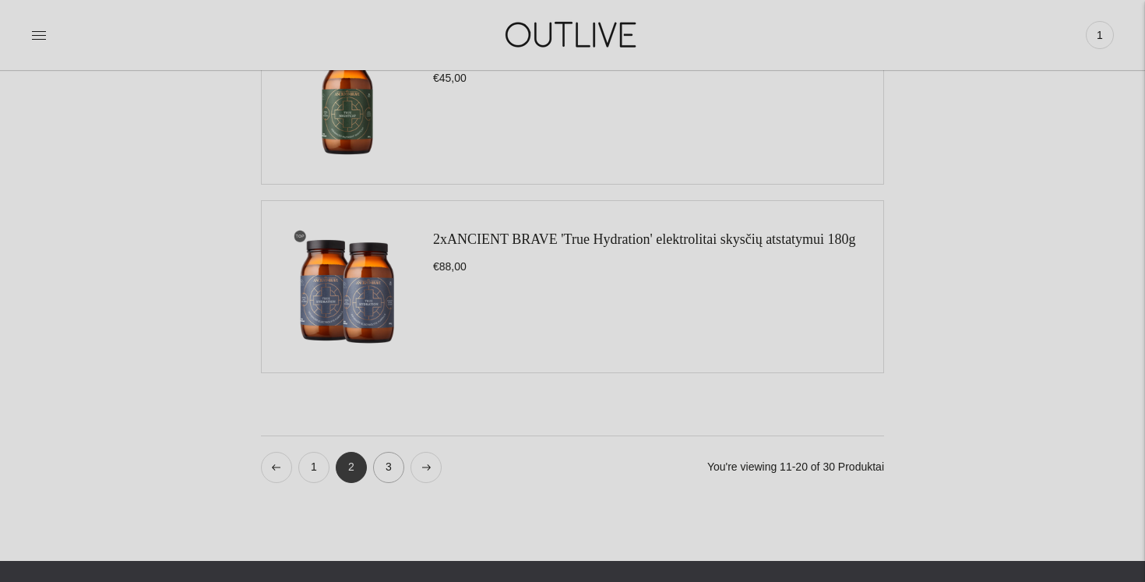
click at [388, 466] on link "3" at bounding box center [388, 467] width 31 height 31
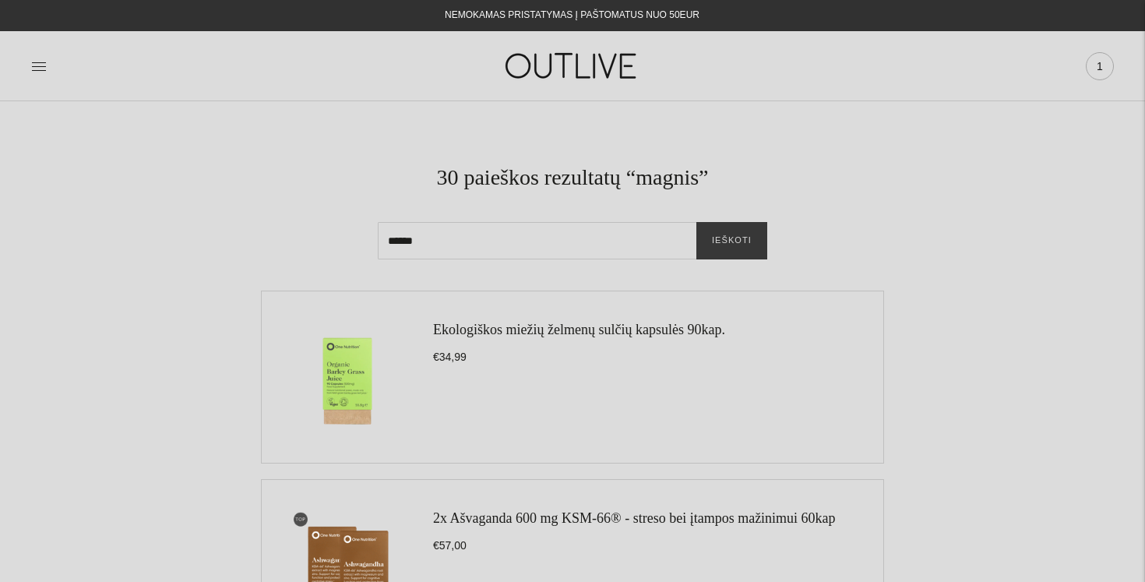
click at [1105, 62] on span "1" at bounding box center [1100, 66] width 22 height 22
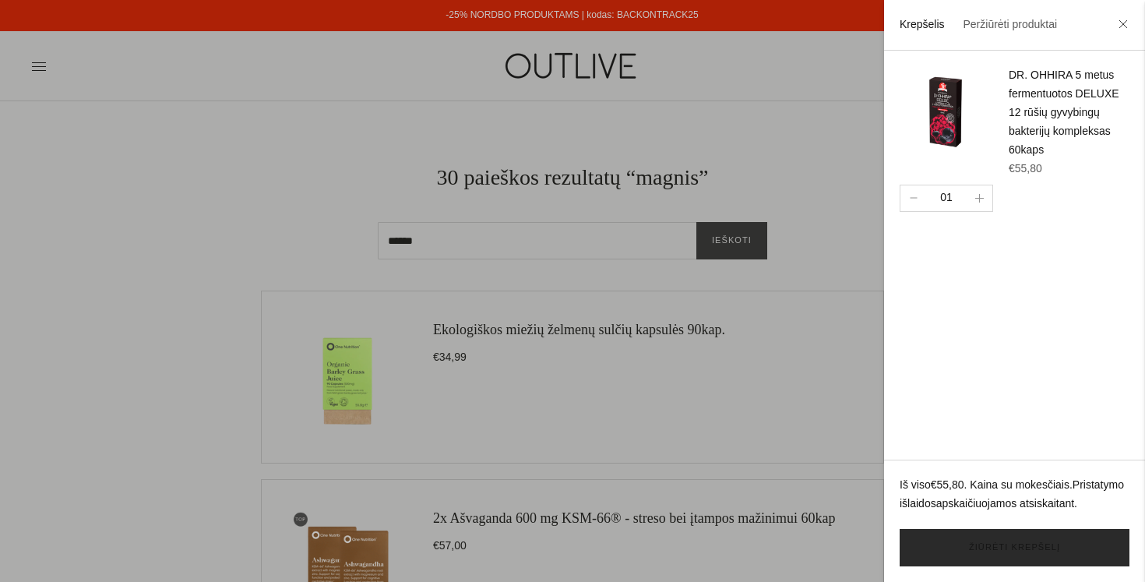
click at [1030, 544] on link "Žiūrėti krepšelį" at bounding box center [1015, 547] width 230 height 37
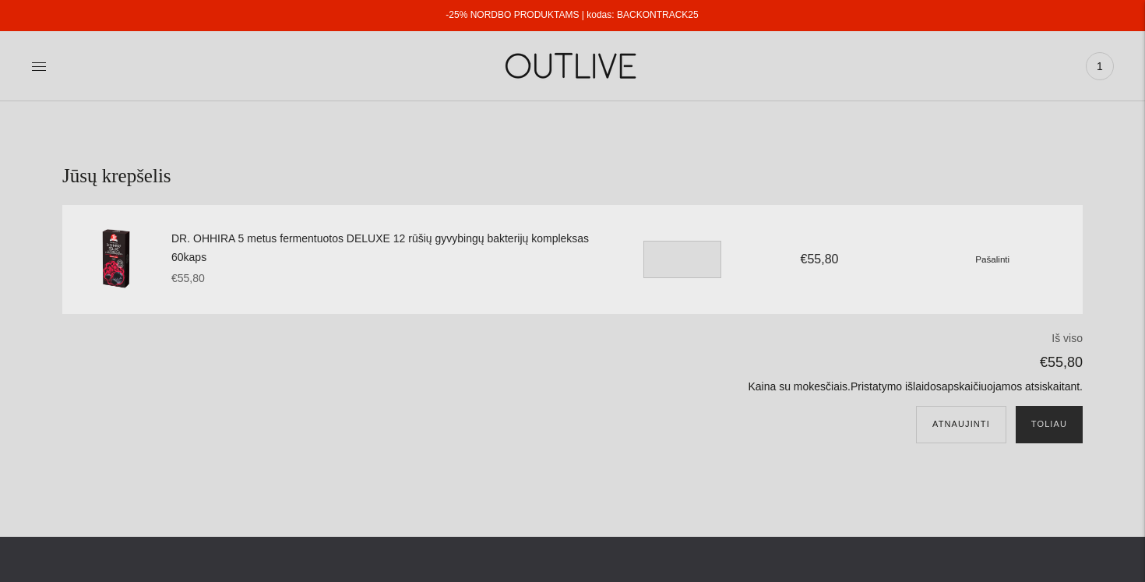
click at [1051, 421] on button "Toliau" at bounding box center [1049, 424] width 67 height 37
